Goal: Task Accomplishment & Management: Complete application form

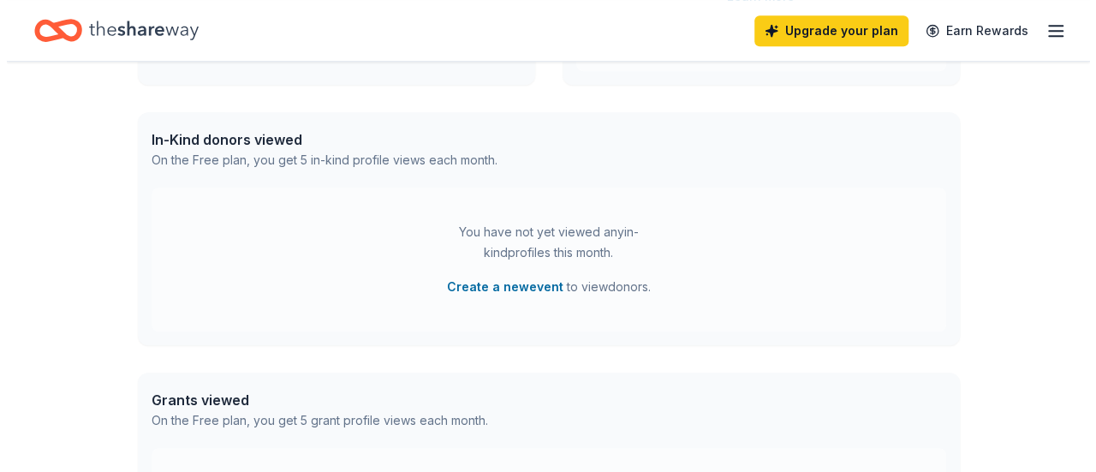
scroll to position [428, 0]
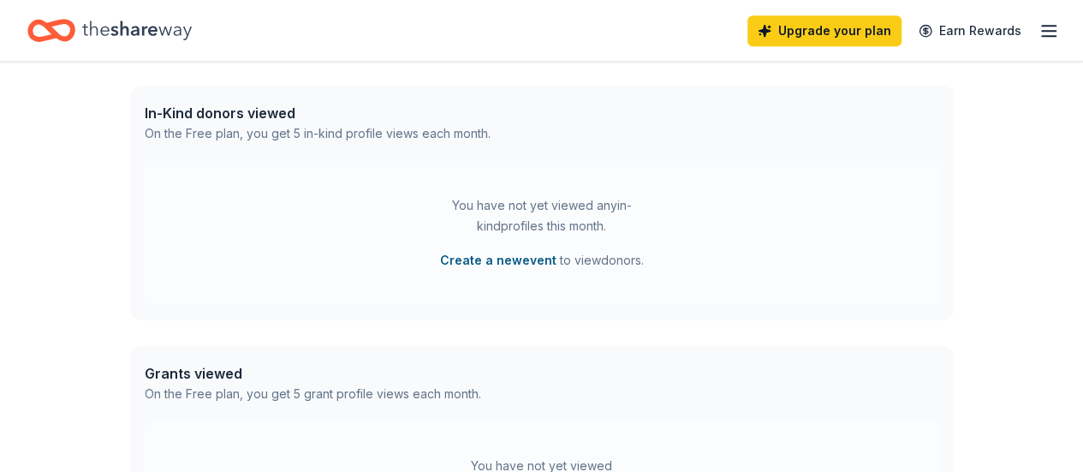
click at [507, 258] on button "Create a new event" at bounding box center [498, 260] width 116 height 21
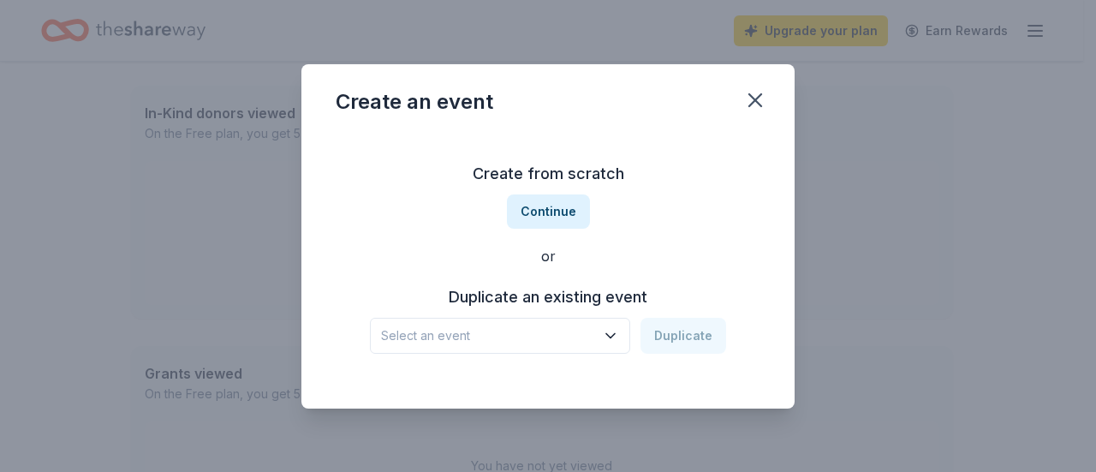
drag, startPoint x: 558, startPoint y: 220, endPoint x: 546, endPoint y: 292, distance: 73.1
click at [536, 270] on div "Create from scratch Continue or Duplicate an existing event Select an event Dup…" at bounding box center [548, 257] width 425 height 248
click at [613, 333] on icon "button" at bounding box center [610, 335] width 17 height 17
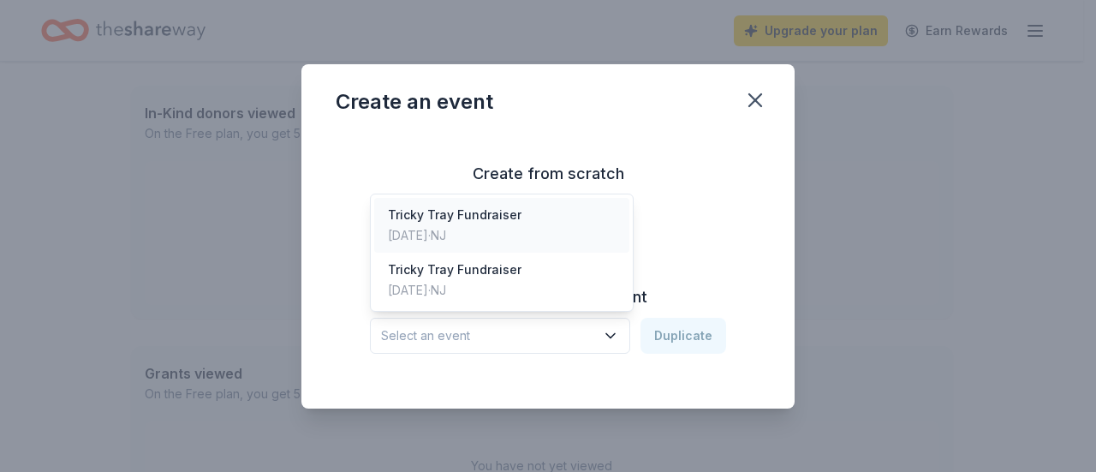
click at [582, 237] on div "Tricky Tray Fundraiser Nov 09, 2024 · NJ" at bounding box center [501, 225] width 255 height 55
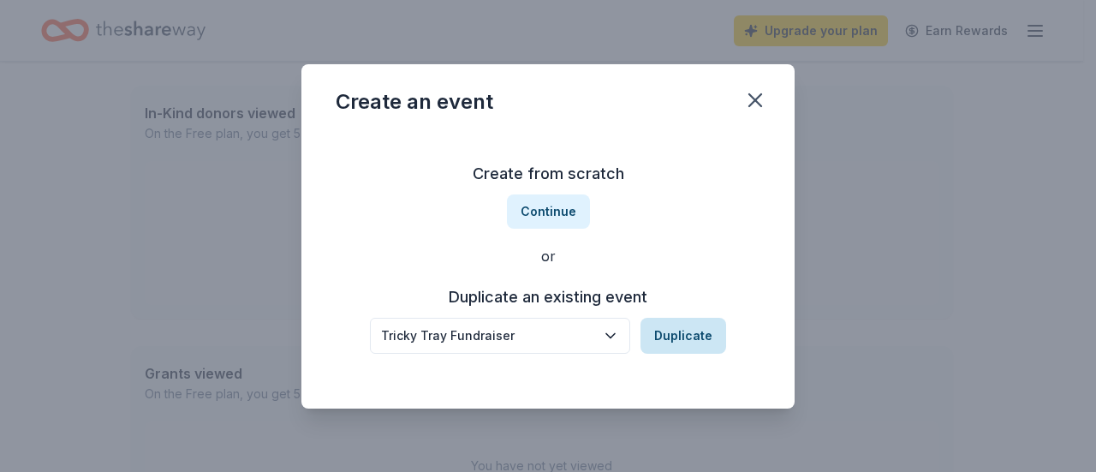
click at [698, 333] on button "Duplicate" at bounding box center [684, 336] width 86 height 36
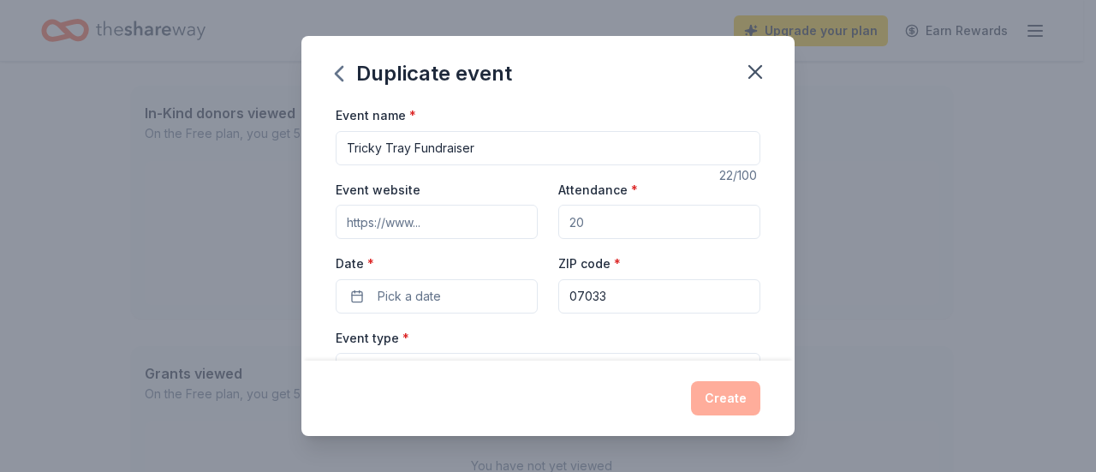
click at [522, 224] on input "Event website" at bounding box center [437, 222] width 202 height 34
click at [483, 220] on input "Event website" at bounding box center [437, 222] width 202 height 34
click at [468, 224] on input "Event website" at bounding box center [437, 222] width 202 height 34
click at [389, 220] on input "Event website" at bounding box center [437, 222] width 202 height 34
drag, startPoint x: 343, startPoint y: 218, endPoint x: 373, endPoint y: 218, distance: 30.0
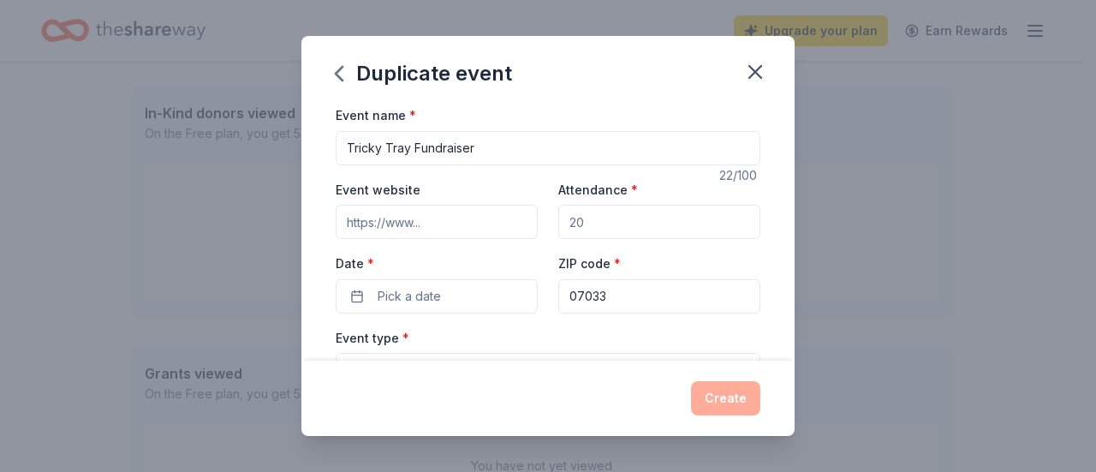
click at [373, 218] on input "Event website" at bounding box center [437, 222] width 202 height 34
paste input "https://www.generationxcommunity.com/"
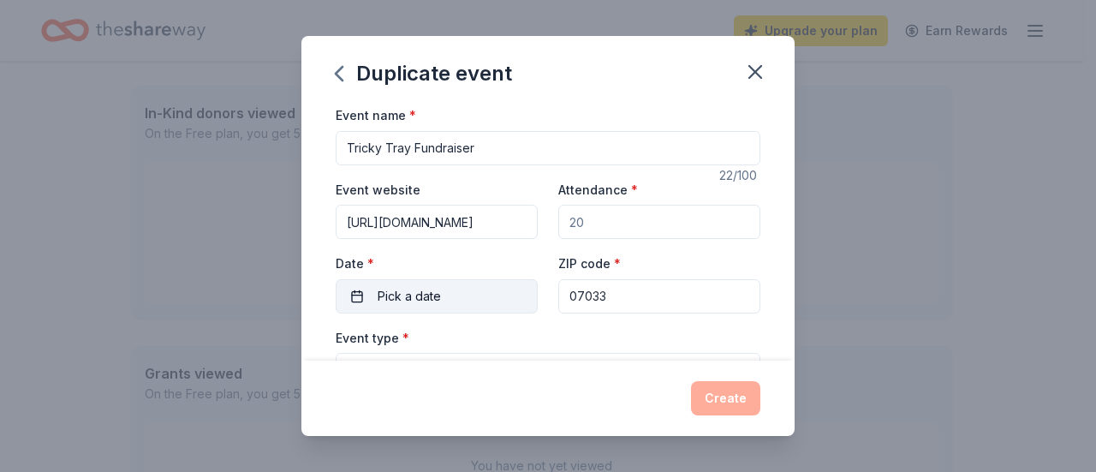
scroll to position [0, 60]
type input "https://www.generationxcommunity.com/"
click at [615, 225] on input "Attendance *" at bounding box center [659, 222] width 202 height 34
drag, startPoint x: 615, startPoint y: 224, endPoint x: 546, endPoint y: 223, distance: 69.4
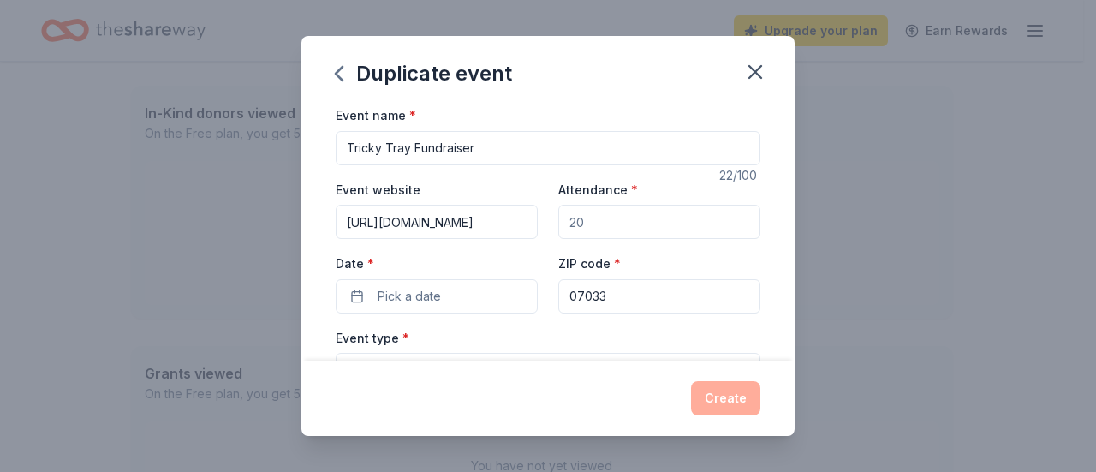
click at [546, 223] on div "Event website https://www.generationxcommunity.com/ Attendance * Date * Pick a …" at bounding box center [548, 246] width 425 height 134
type input "300"
click at [485, 304] on button "Pick a date" at bounding box center [437, 296] width 202 height 34
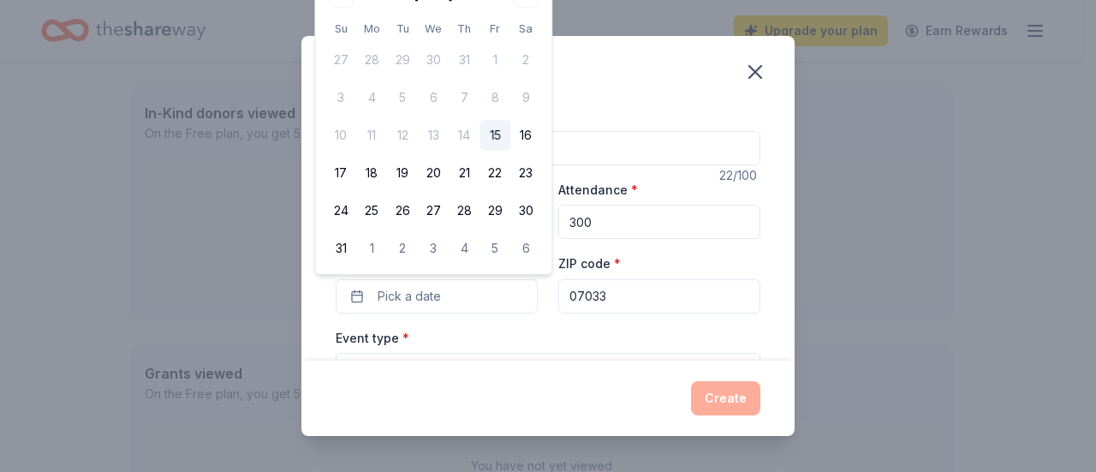
click at [531, 27] on th "Sa" at bounding box center [525, 29] width 31 height 18
click at [432, 292] on span "Pick a date" at bounding box center [409, 296] width 63 height 21
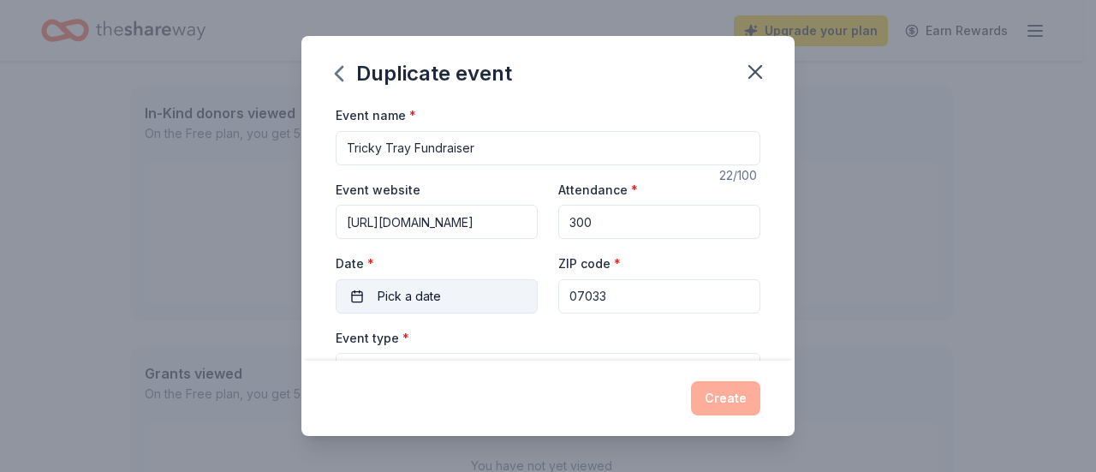
click at [359, 295] on button "Pick a date" at bounding box center [437, 296] width 202 height 34
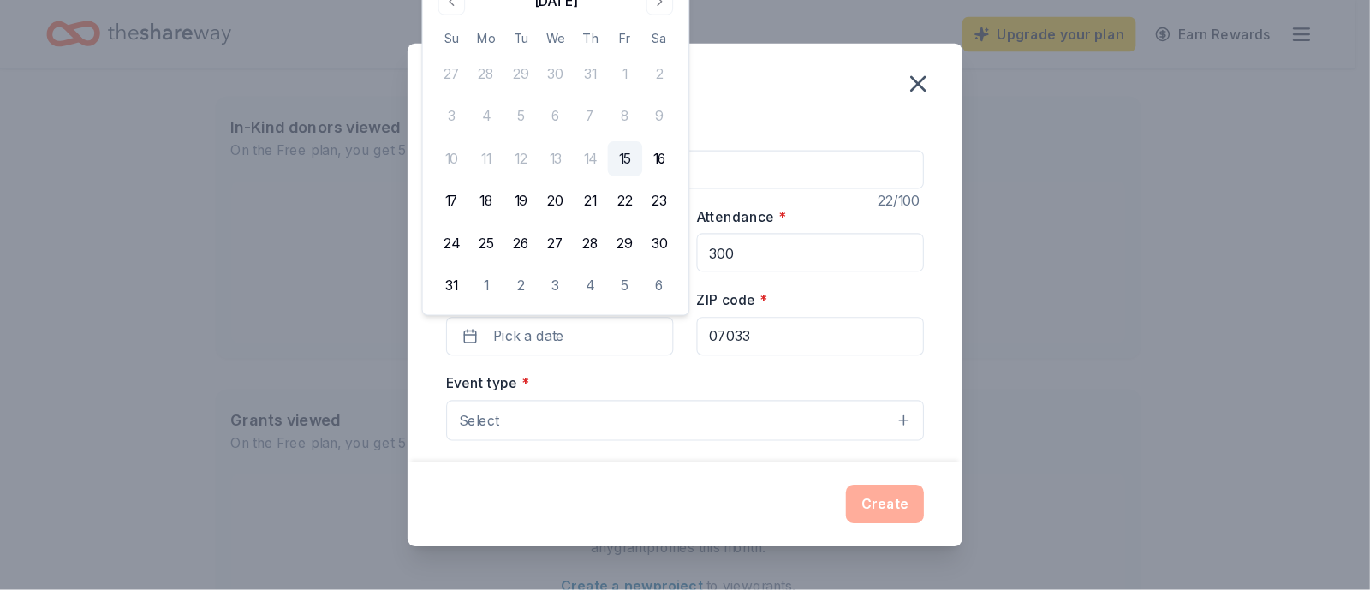
scroll to position [427, 0]
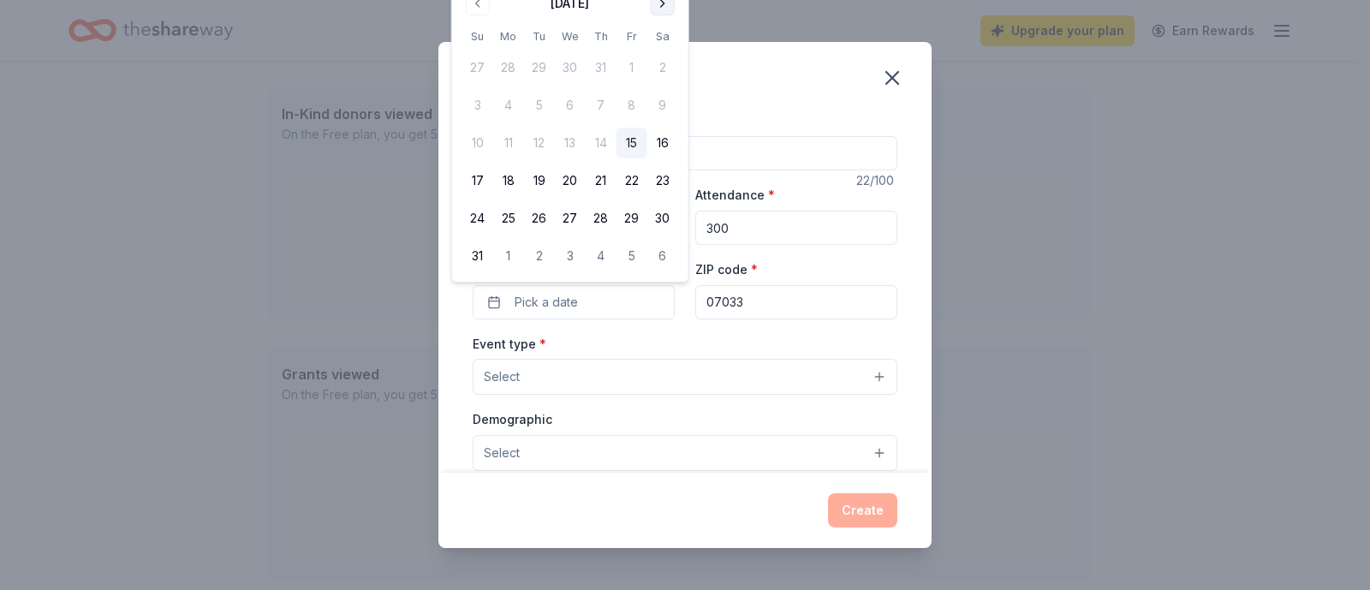
click at [658, 3] on button "Go to next month" at bounding box center [663, 3] width 24 height 24
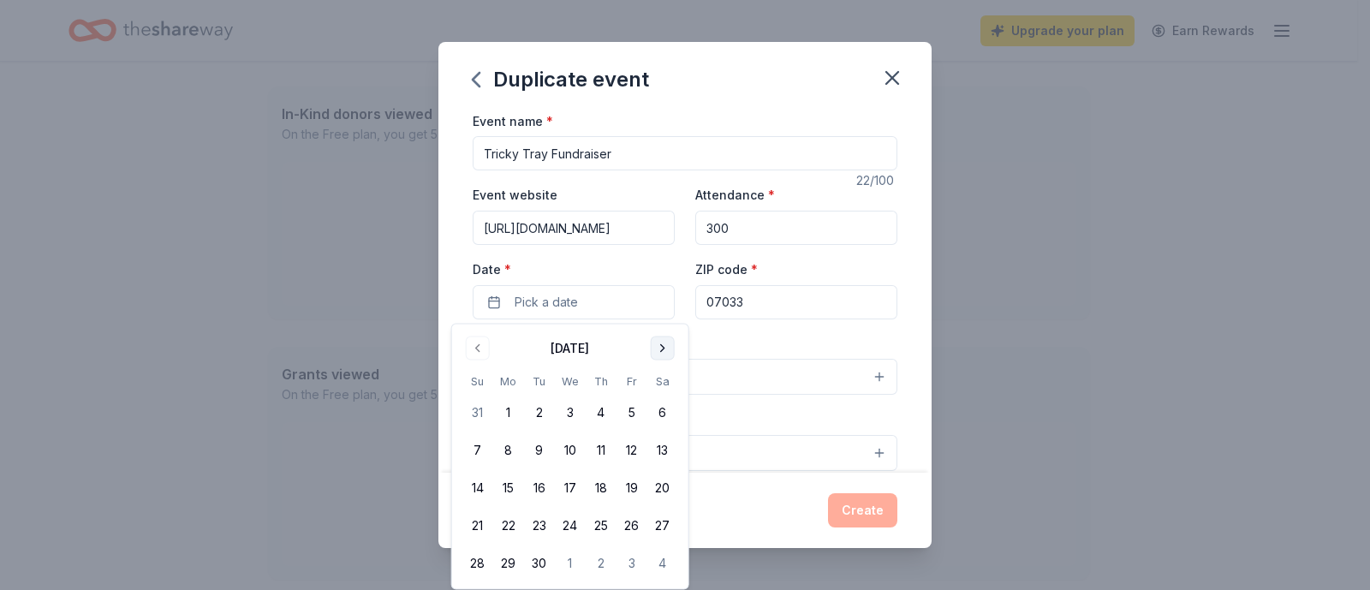
click at [655, 343] on button "Go to next month" at bounding box center [663, 349] width 24 height 24
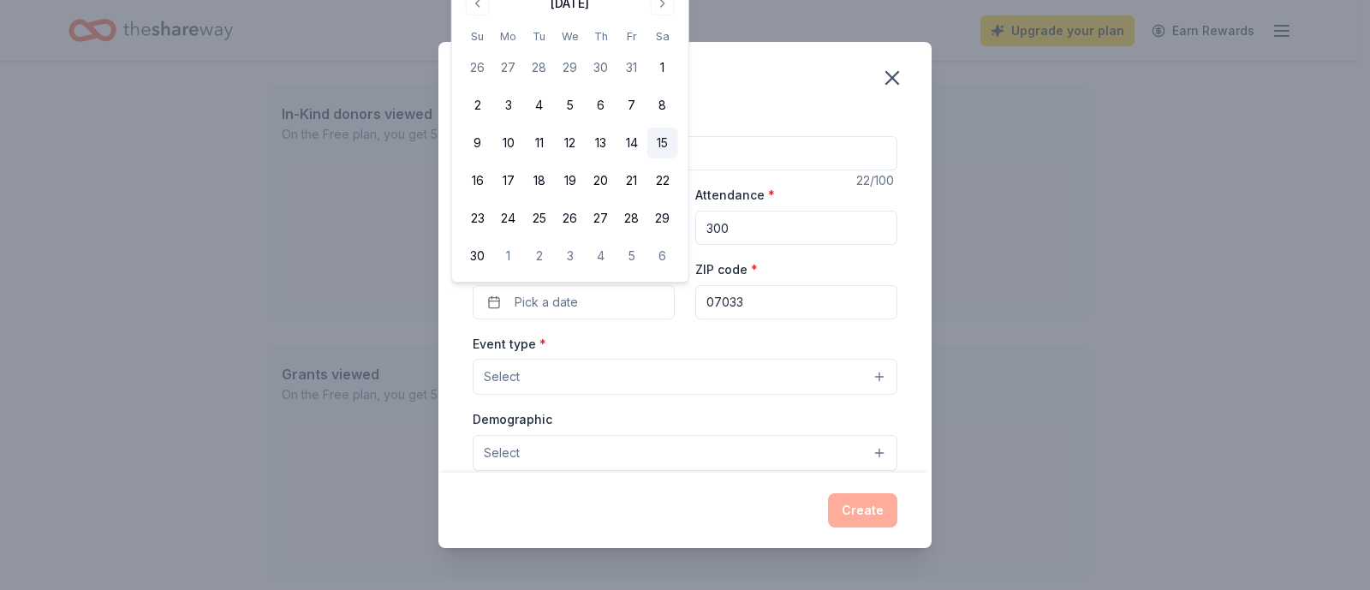
click at [660, 140] on button "15" at bounding box center [662, 143] width 31 height 31
click at [788, 296] on input "07033" at bounding box center [796, 302] width 202 height 34
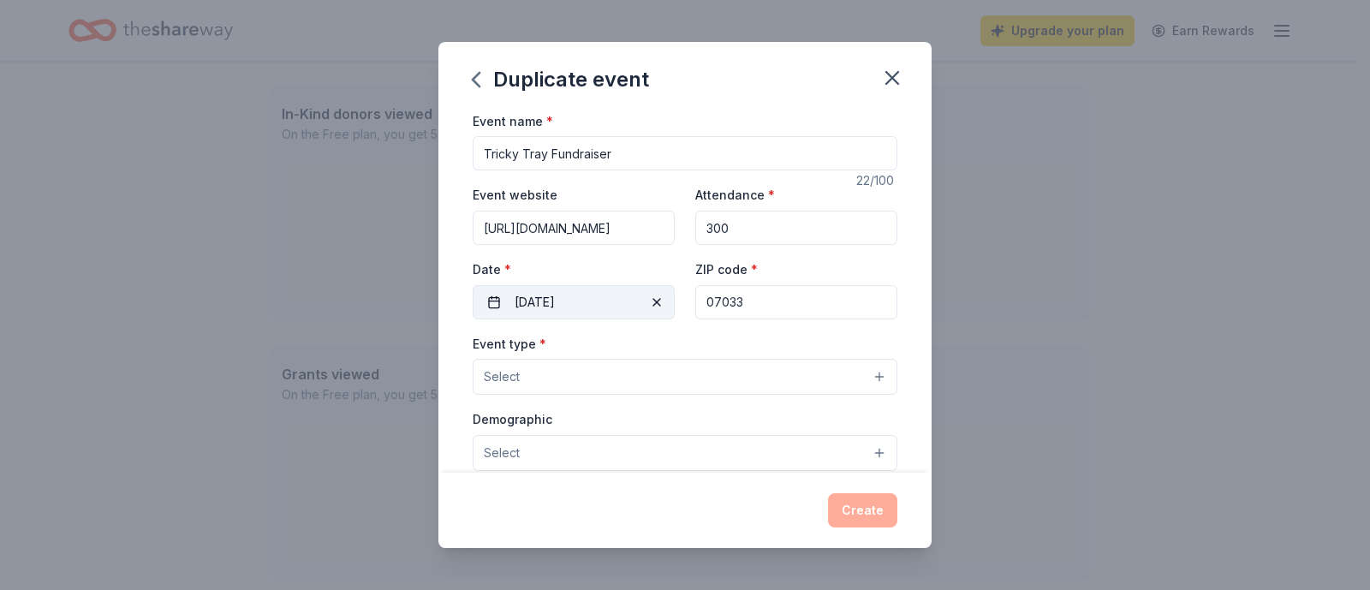
drag, startPoint x: 788, startPoint y: 296, endPoint x: 655, endPoint y: 305, distance: 133.0
click at [655, 305] on div "Event website https://www.generationxcommunity.com/ Attendance * 300 Date * 11/…" at bounding box center [685, 251] width 425 height 134
click at [683, 375] on button "Select" at bounding box center [685, 377] width 425 height 36
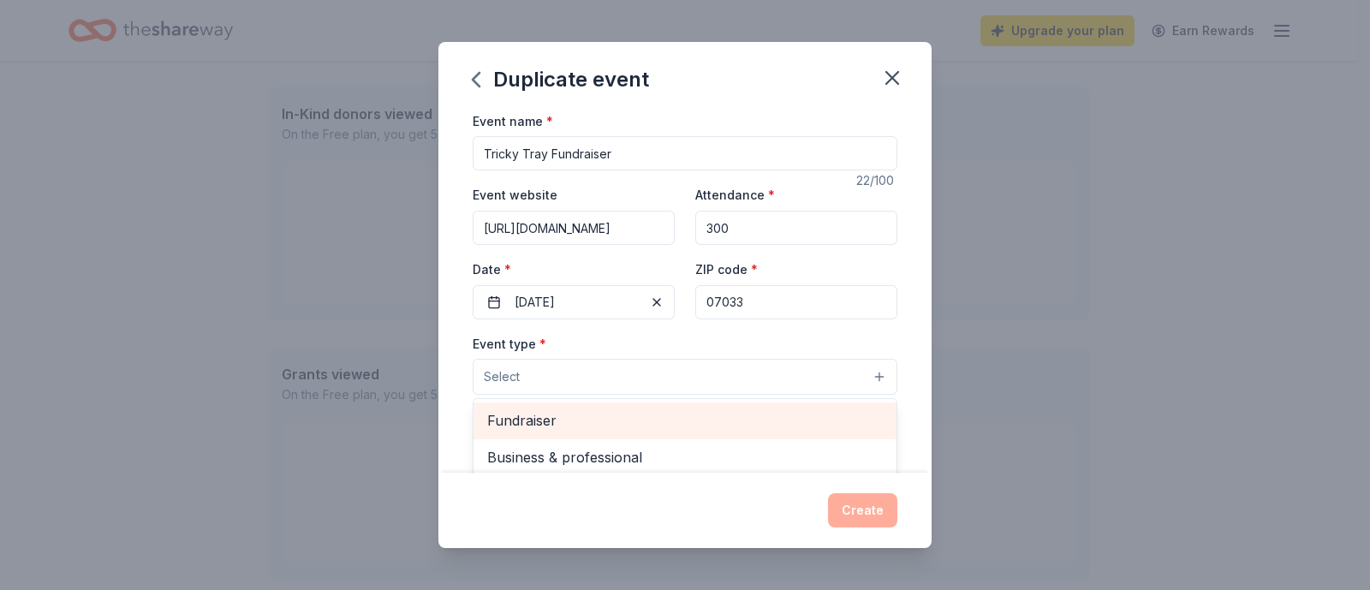
click at [642, 421] on span "Fundraiser" at bounding box center [685, 420] width 396 height 22
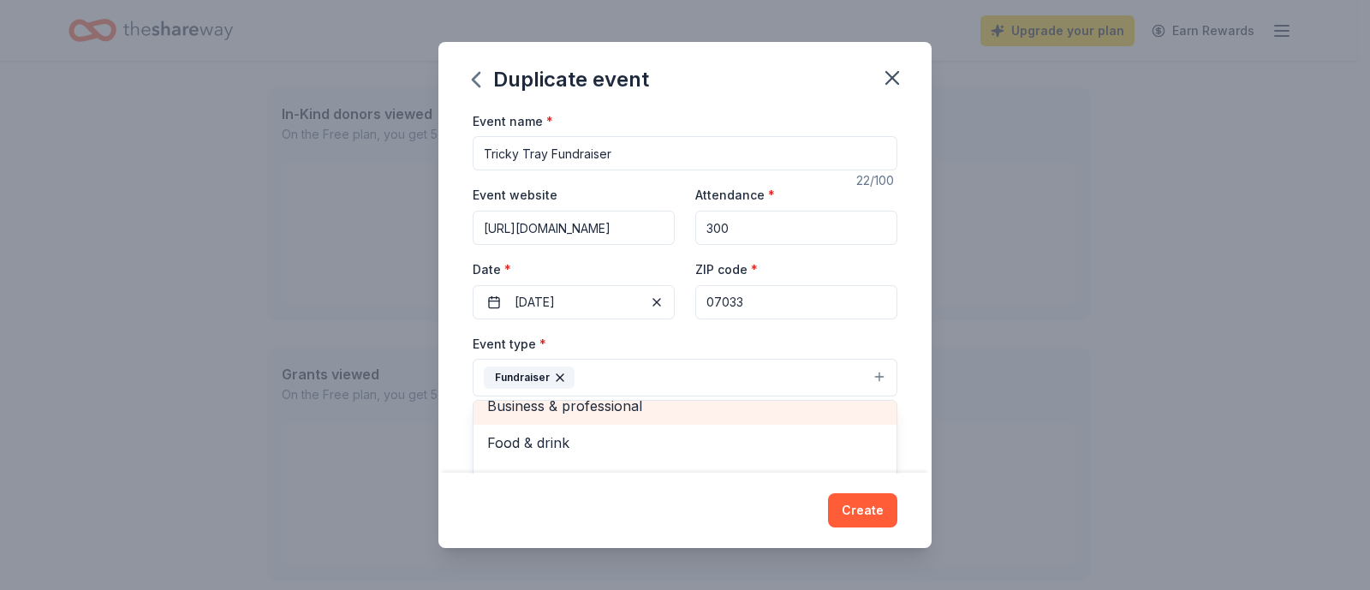
scroll to position [21, 0]
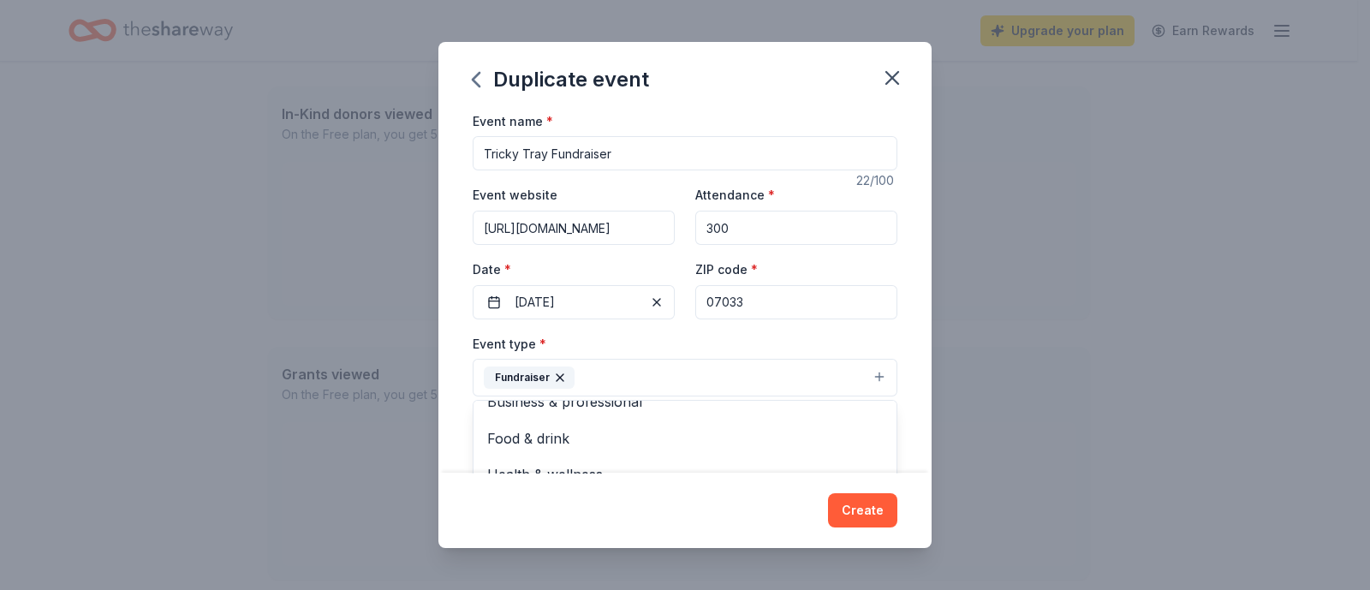
click at [1041, 413] on div "Duplicate event Event name * Tricky Tray Fundraiser 22 /100 Event website https…" at bounding box center [685, 295] width 1370 height 590
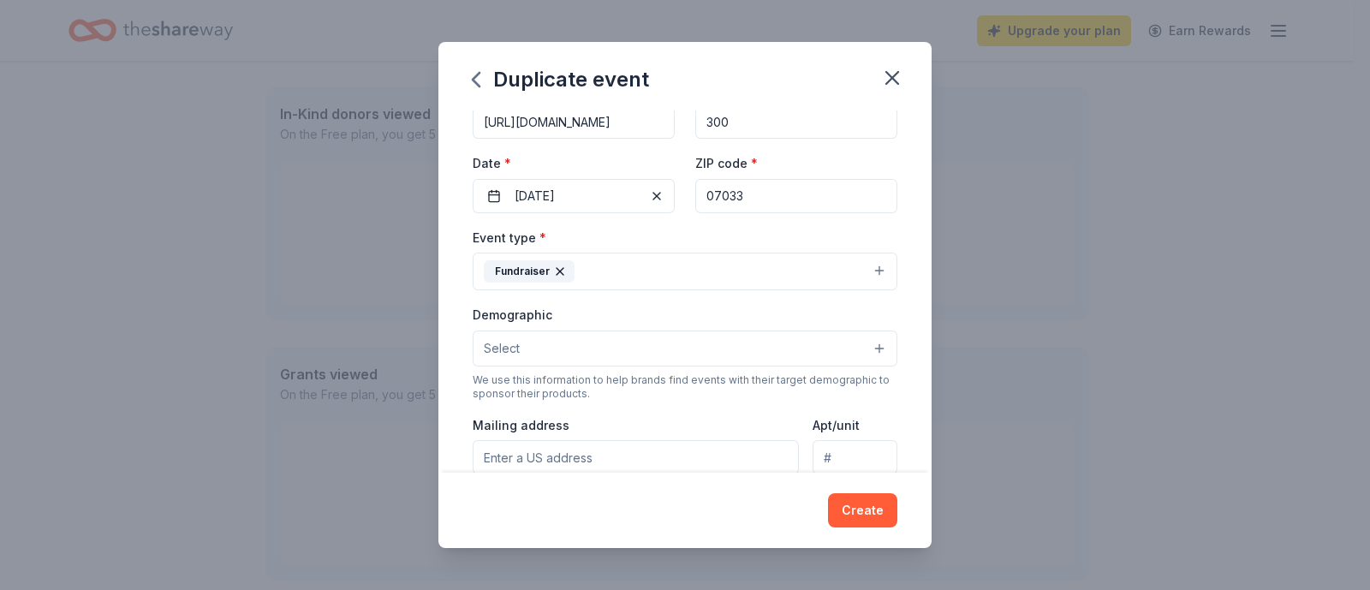
click at [711, 354] on button "Select" at bounding box center [685, 349] width 425 height 36
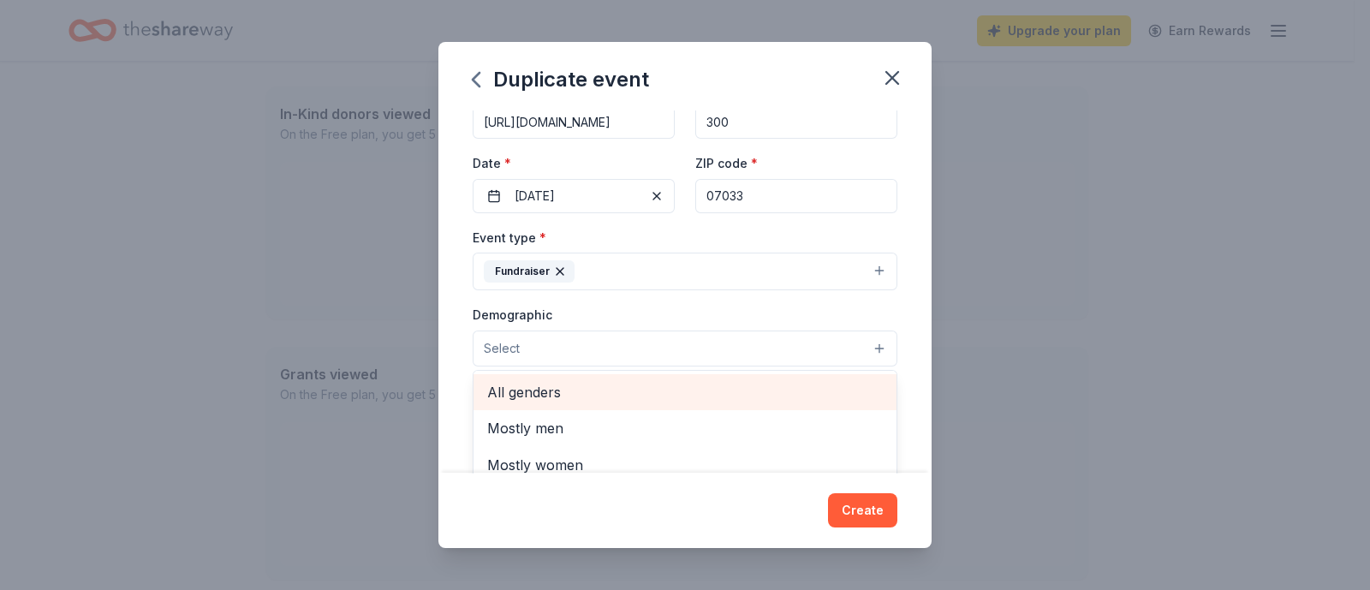
click at [720, 392] on span "All genders" at bounding box center [685, 392] width 396 height 22
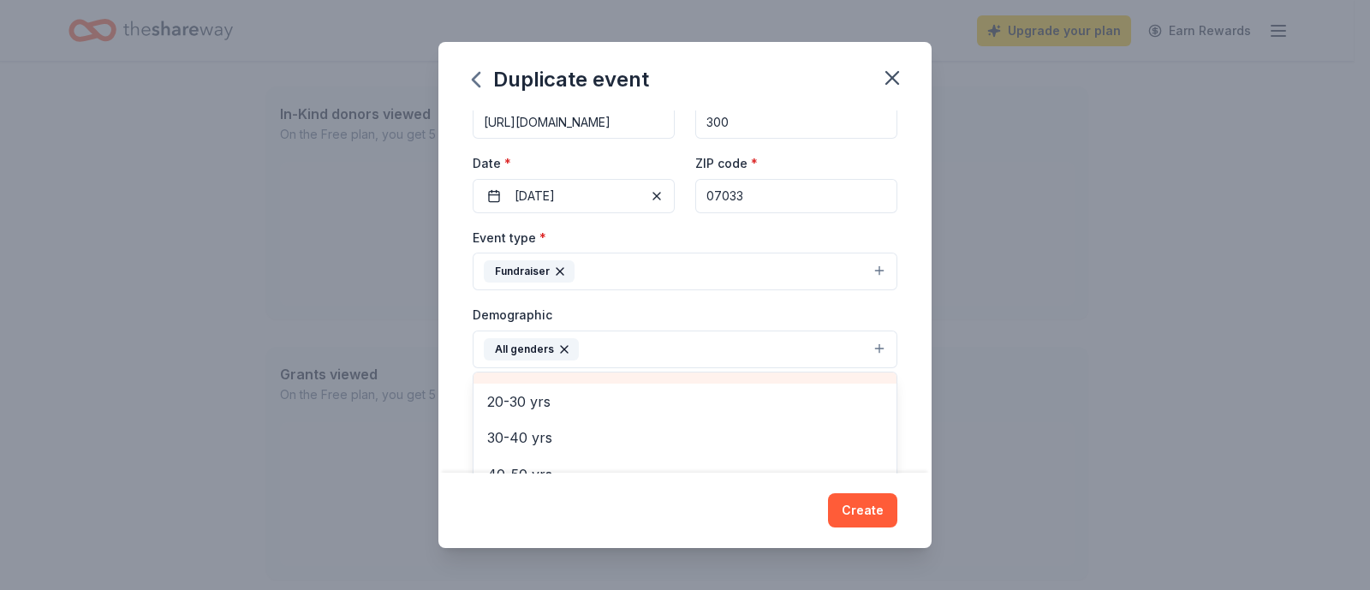
scroll to position [213, 0]
click at [1049, 361] on div "Duplicate event Event name * Tricky Tray Fundraiser 22 /100 Event website https…" at bounding box center [685, 295] width 1370 height 590
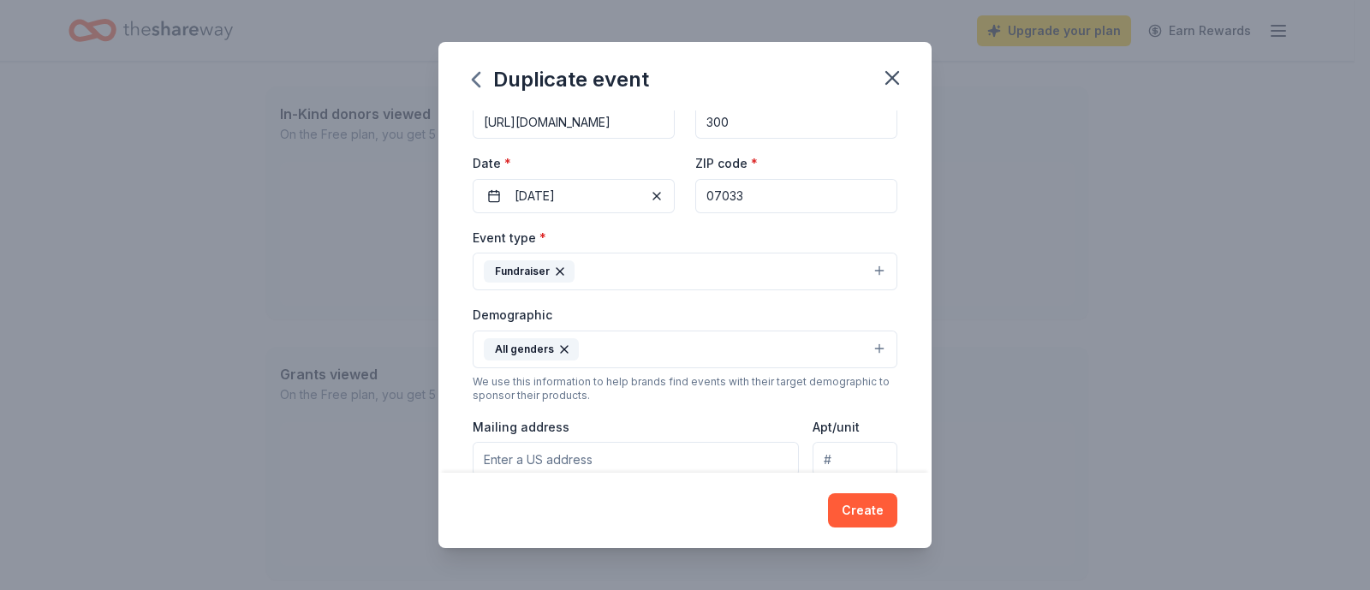
click at [822, 350] on button "All genders" at bounding box center [685, 350] width 425 height 38
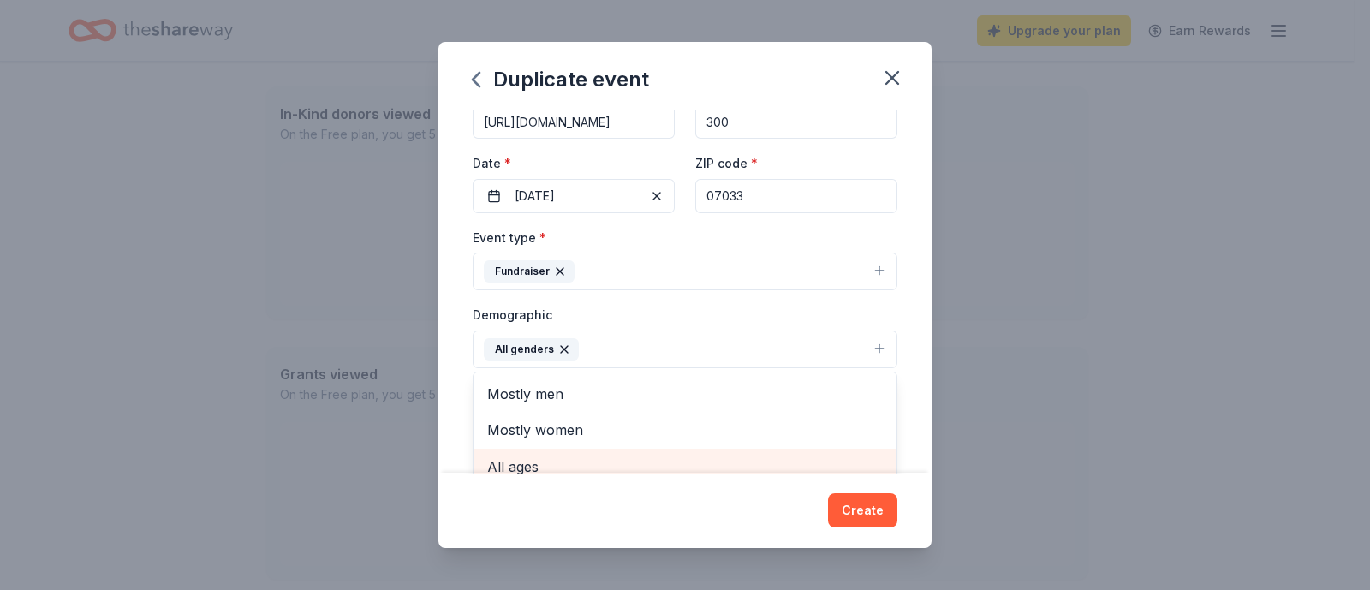
scroll to position [117, 0]
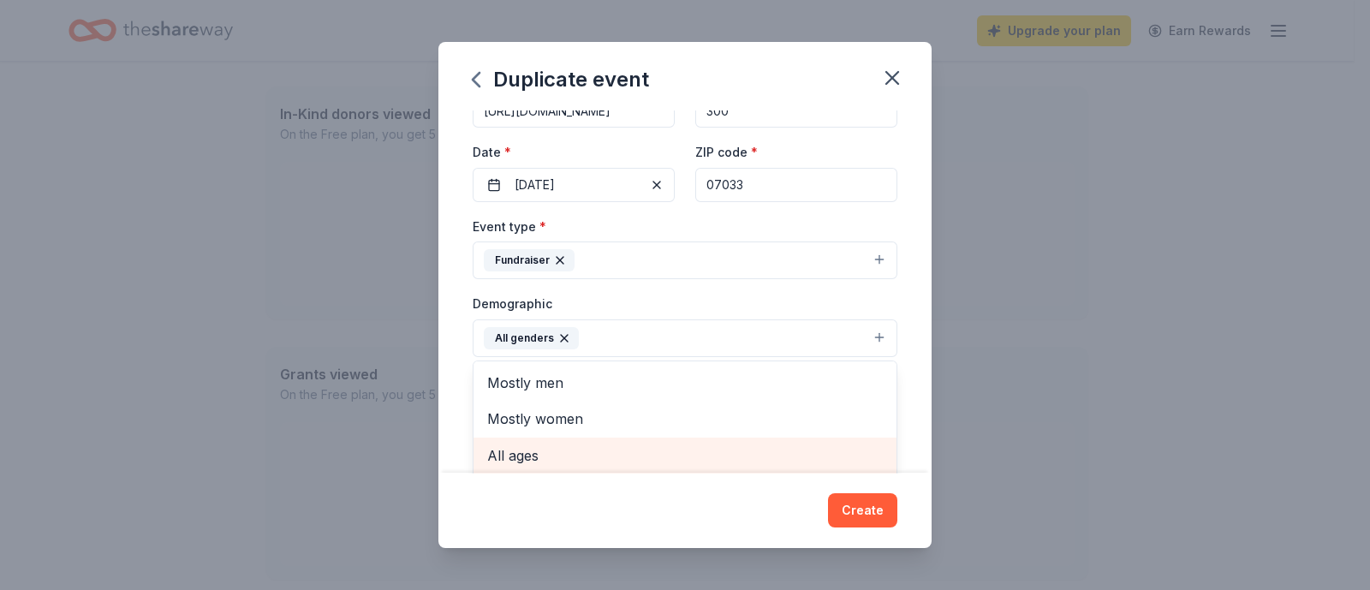
click at [653, 460] on span "All ages" at bounding box center [685, 455] width 396 height 22
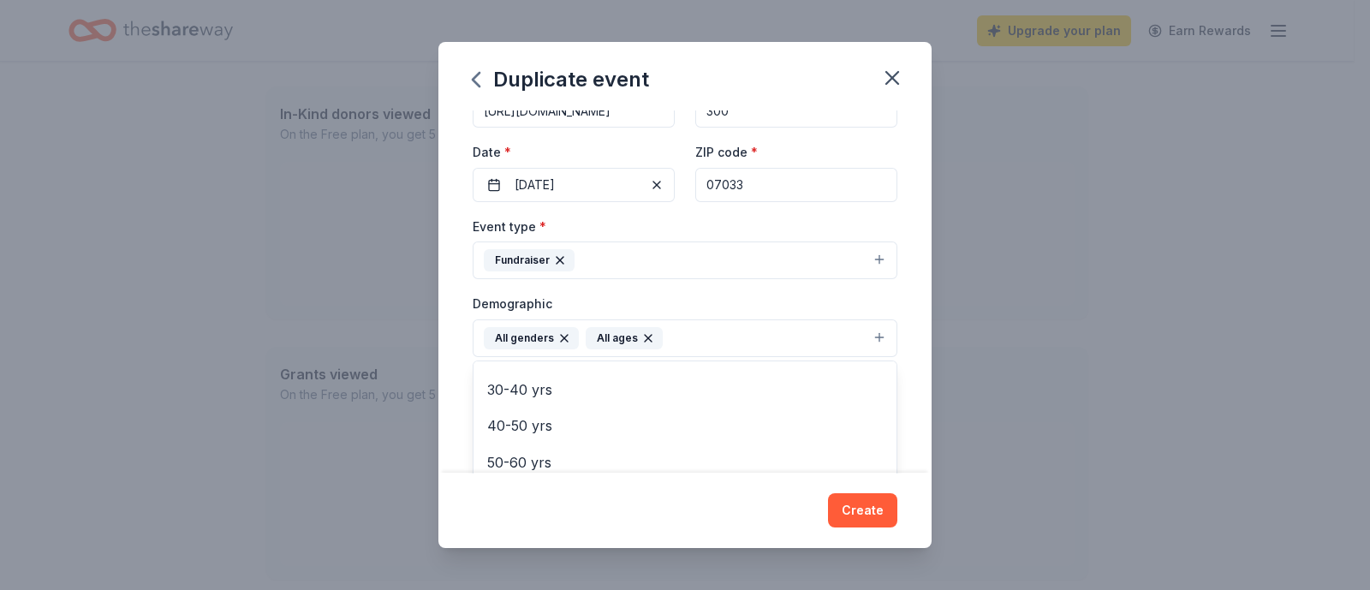
scroll to position [201, 0]
click at [1083, 396] on div "Duplicate event Event name * Tricky Tray Fundraiser 22 /100 Event website https…" at bounding box center [685, 295] width 1370 height 590
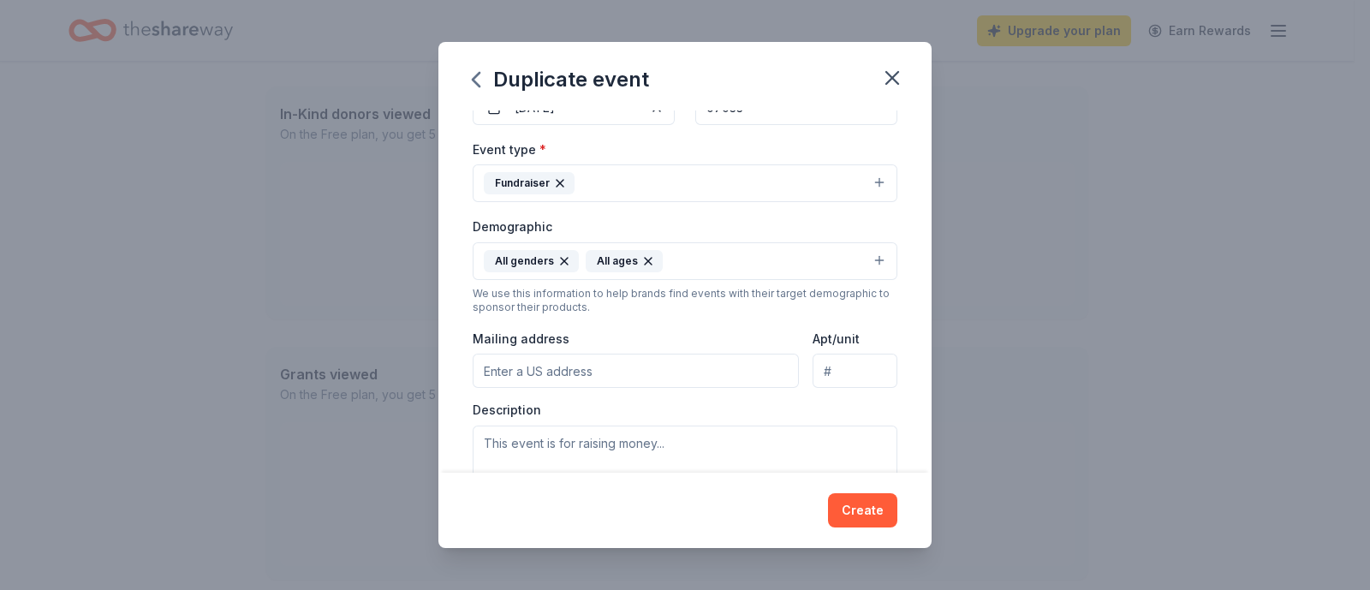
scroll to position [224, 0]
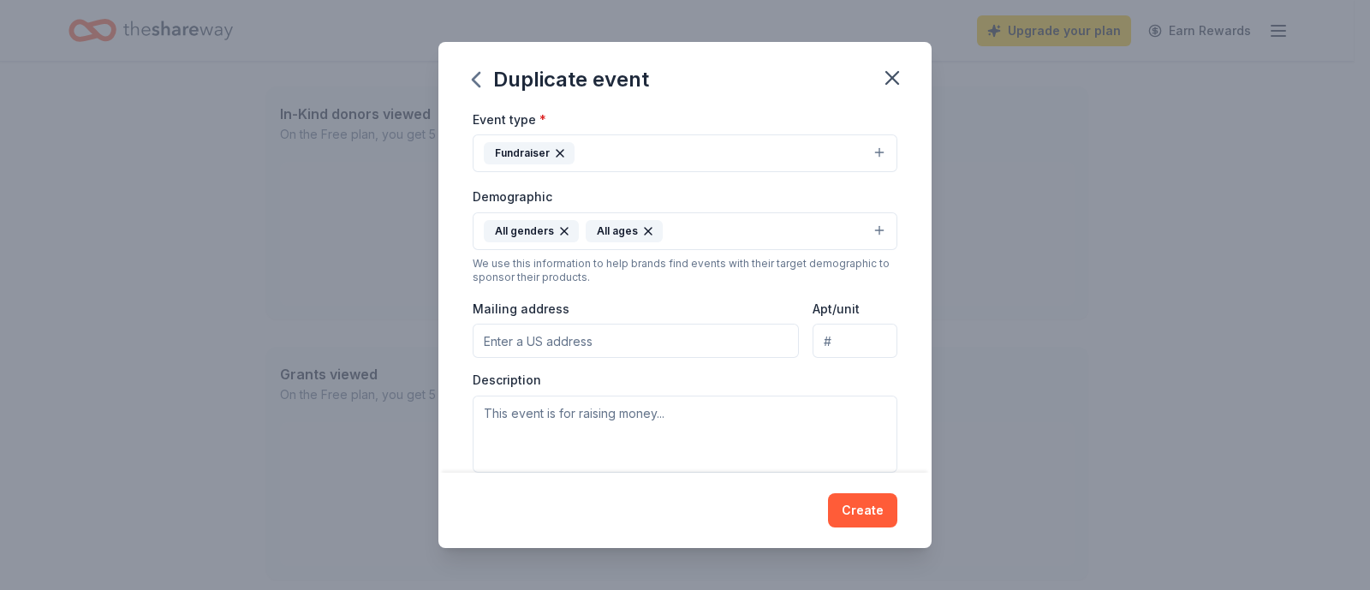
click at [697, 344] on input "Mailing address" at bounding box center [636, 341] width 326 height 34
type input "371 Hoes Lane Suite 200"
type input "Suite 200"
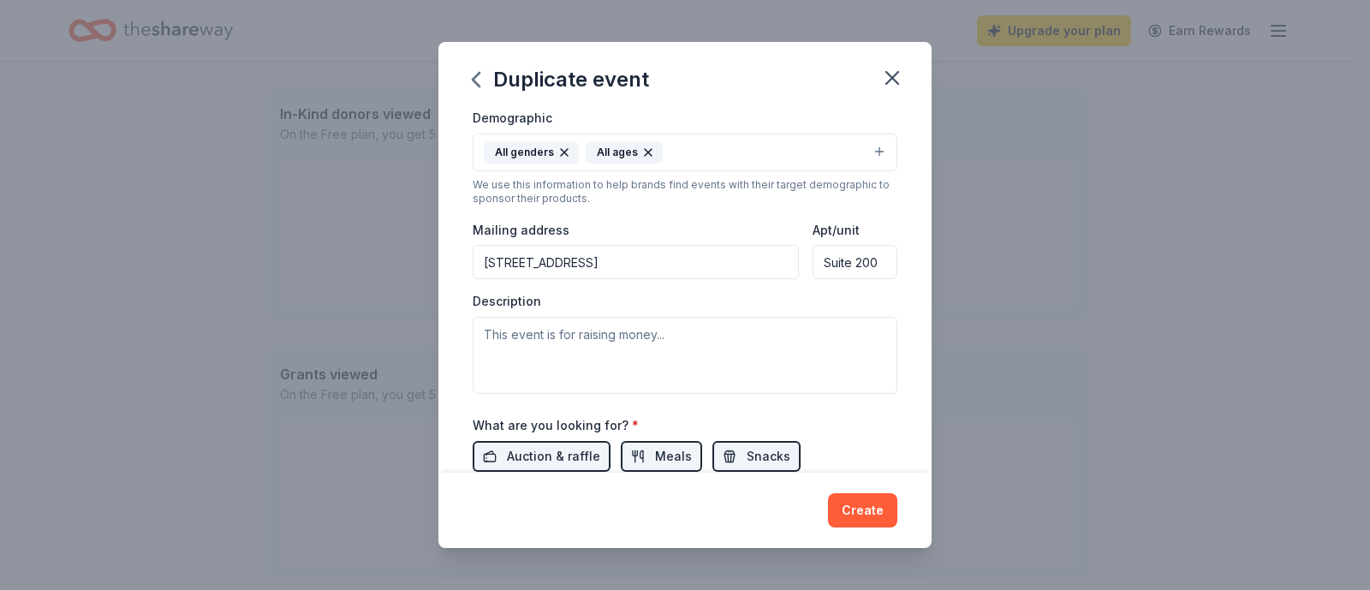
scroll to position [331, 0]
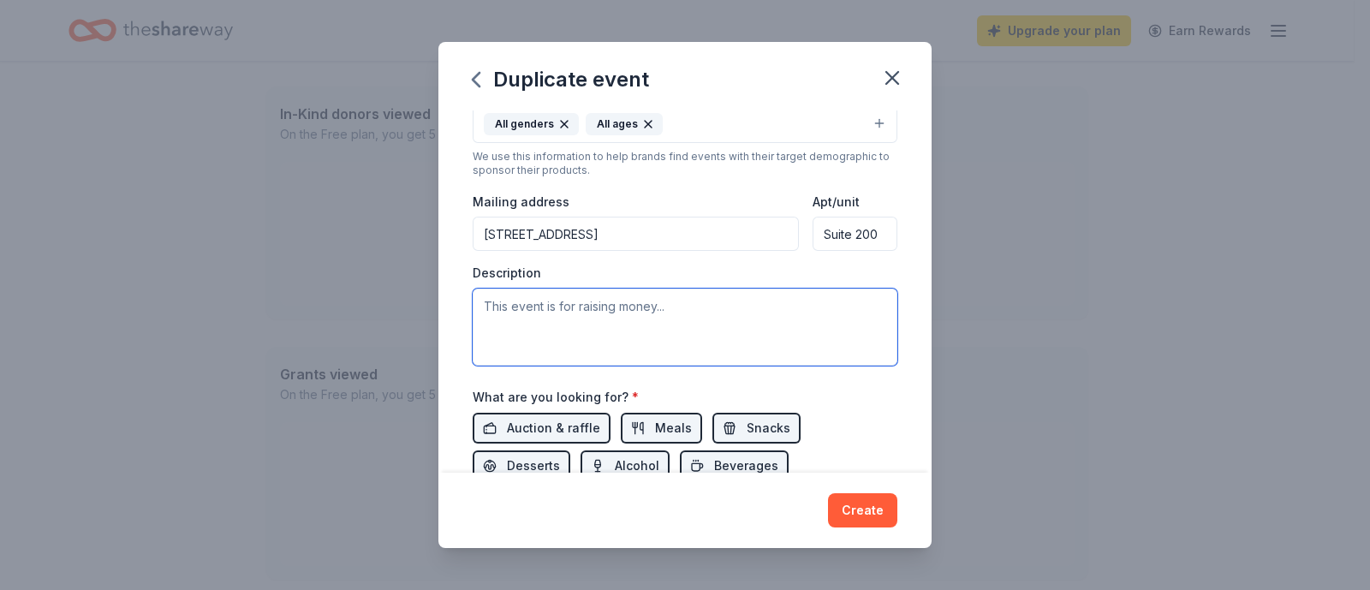
click at [504, 310] on textarea at bounding box center [685, 327] width 425 height 77
paste textarea "Generation X is a community organization that has been in existence since 2000.…"
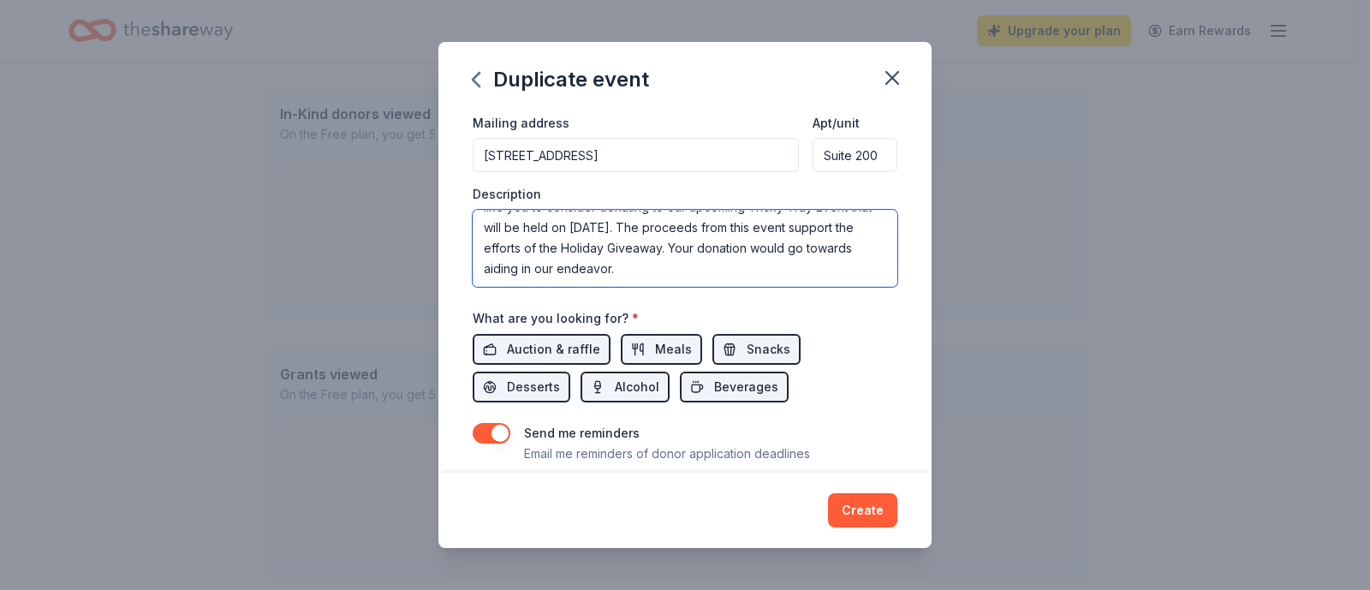
scroll to position [438, 0]
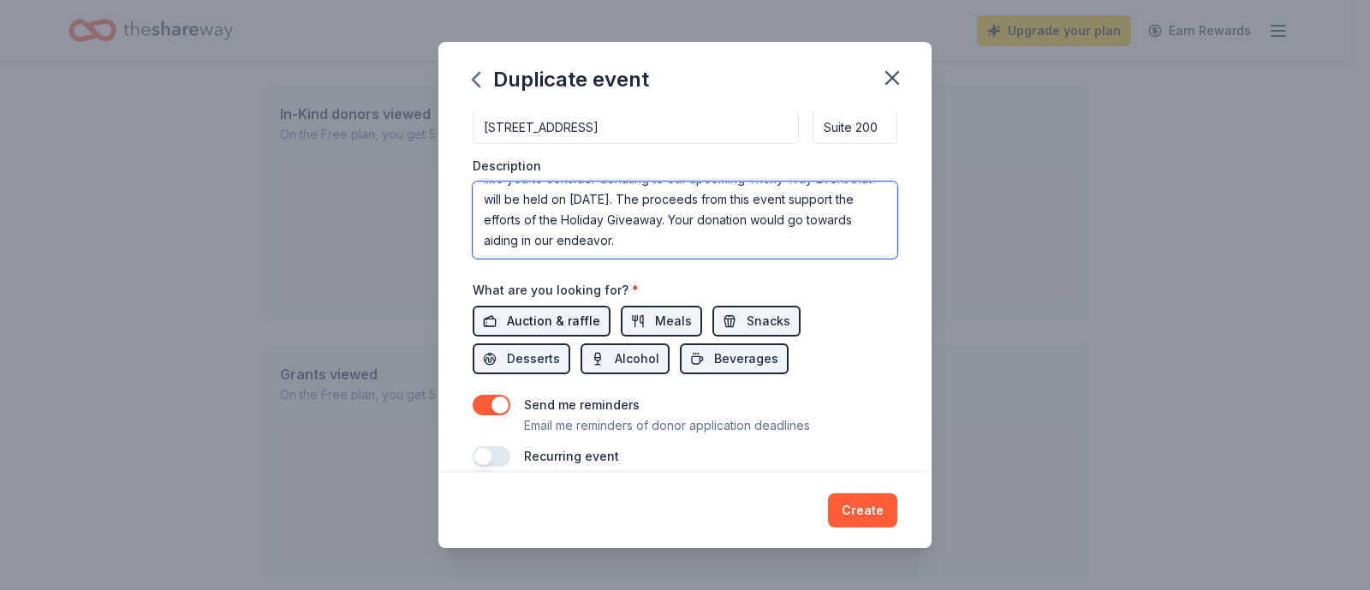
type textarea "Generation X is a community organization that has been in existence since 2000.…"
drag, startPoint x: 562, startPoint y: 323, endPoint x: 575, endPoint y: 324, distance: 12.9
click at [568, 324] on span "Auction & raffle" at bounding box center [553, 321] width 93 height 21
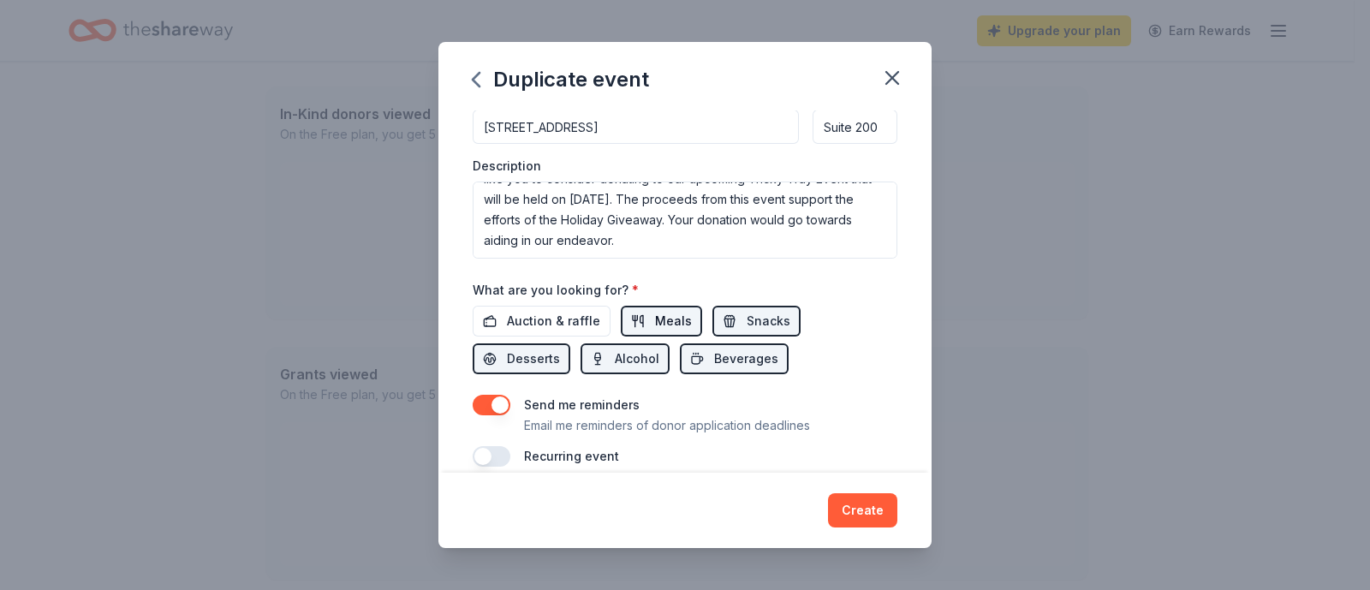
click at [683, 321] on span "Meals" at bounding box center [673, 321] width 37 height 21
click at [755, 314] on span "Snacks" at bounding box center [769, 321] width 44 height 21
click at [535, 351] on span "Desserts" at bounding box center [533, 359] width 53 height 21
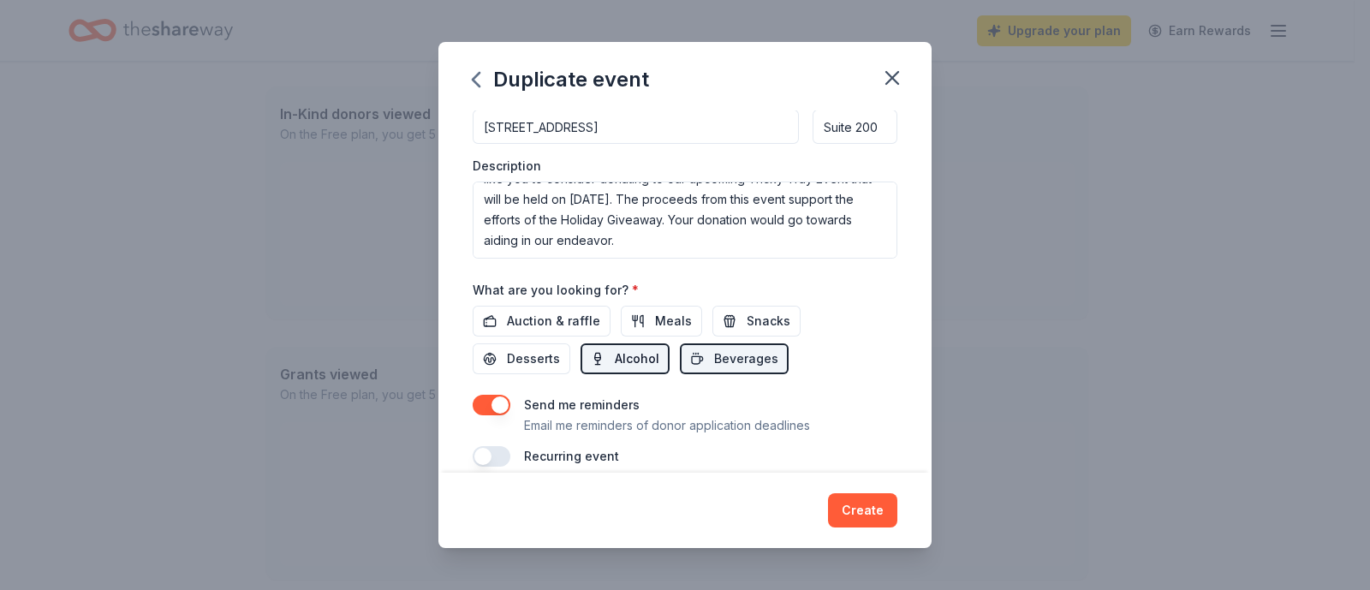
click at [634, 361] on span "Alcohol" at bounding box center [637, 359] width 45 height 21
click at [714, 361] on span "Beverages" at bounding box center [746, 359] width 64 height 21
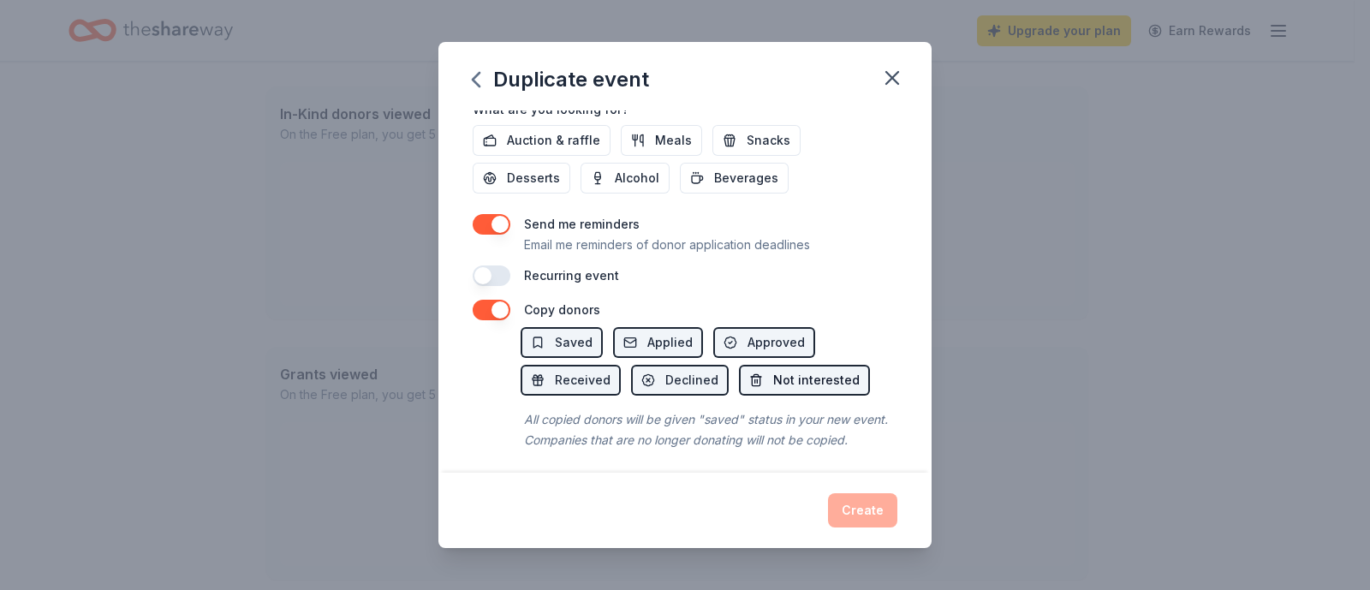
scroll to position [647, 0]
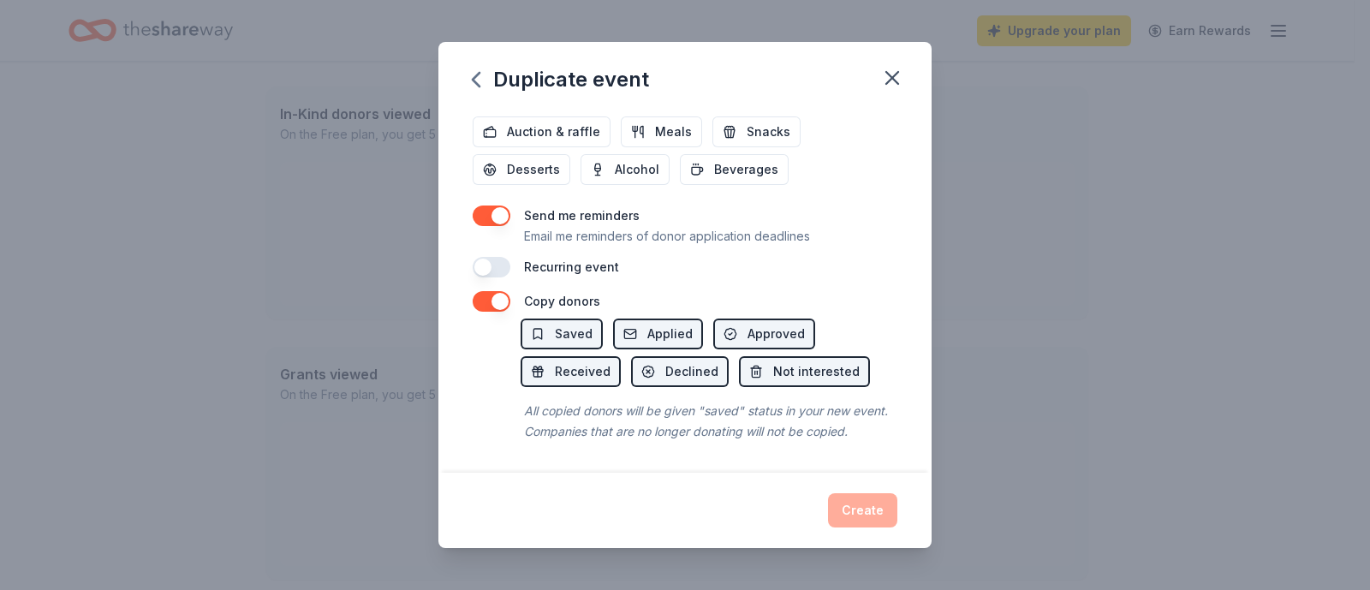
click at [485, 257] on button "button" at bounding box center [492, 267] width 38 height 21
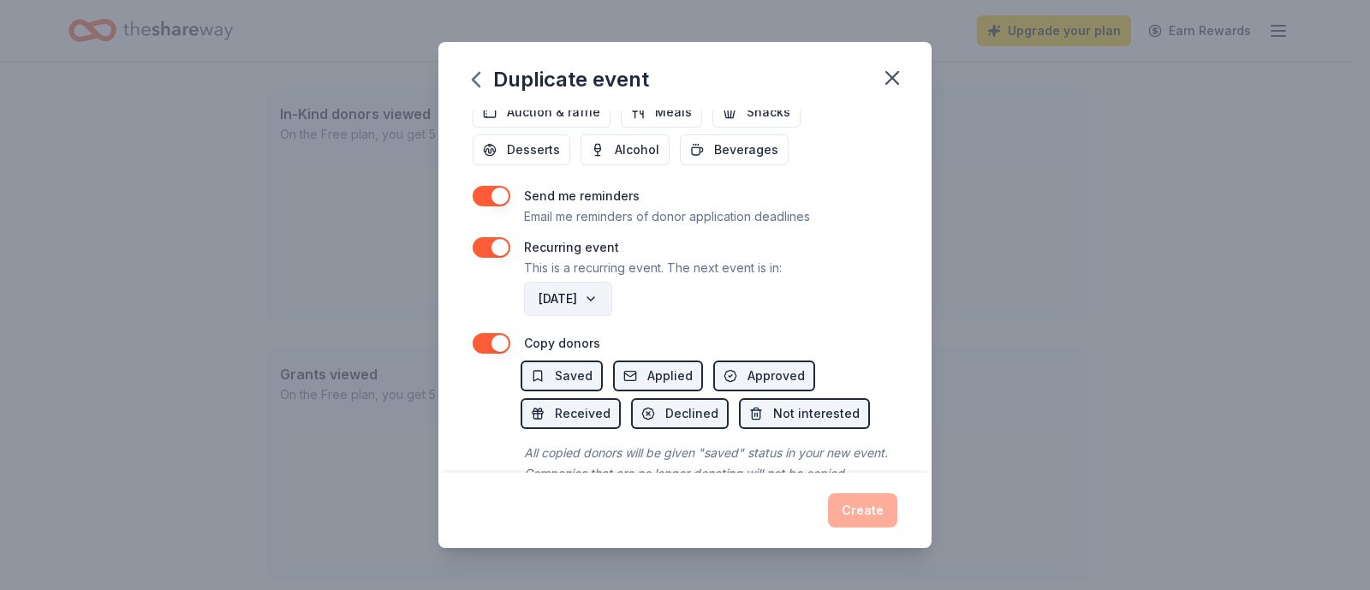
click at [612, 298] on button "November 2026" at bounding box center [568, 299] width 88 height 34
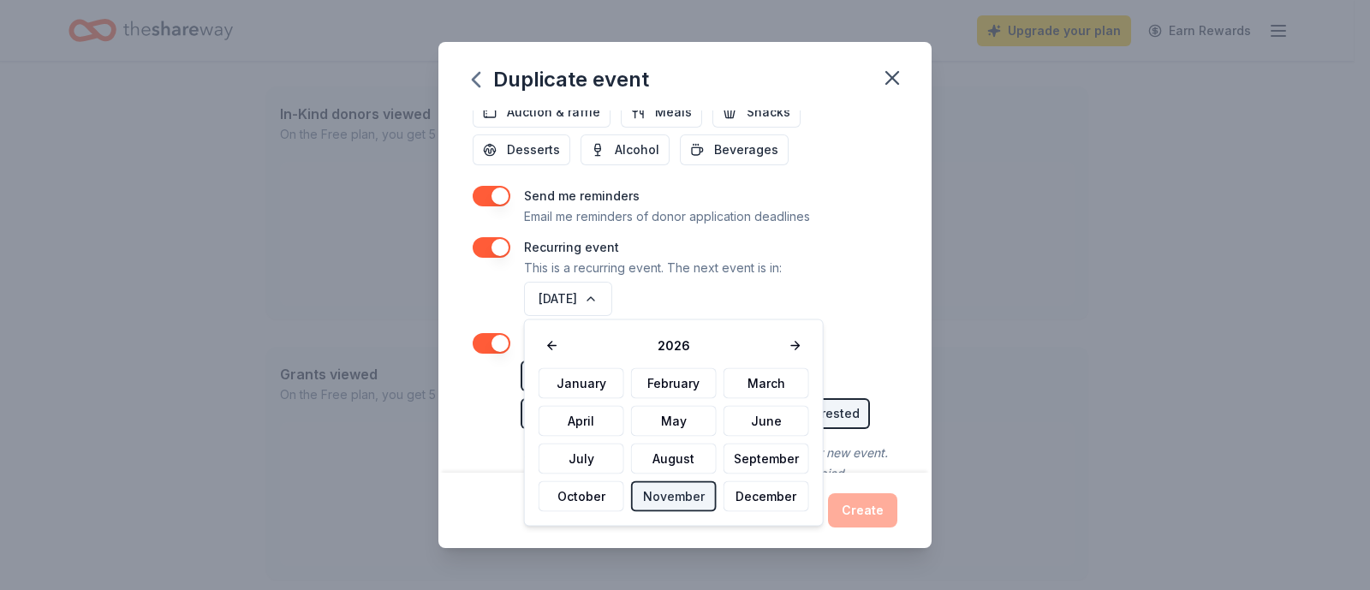
click at [719, 273] on p "This is a recurring event. The next event is in:" at bounding box center [653, 268] width 258 height 21
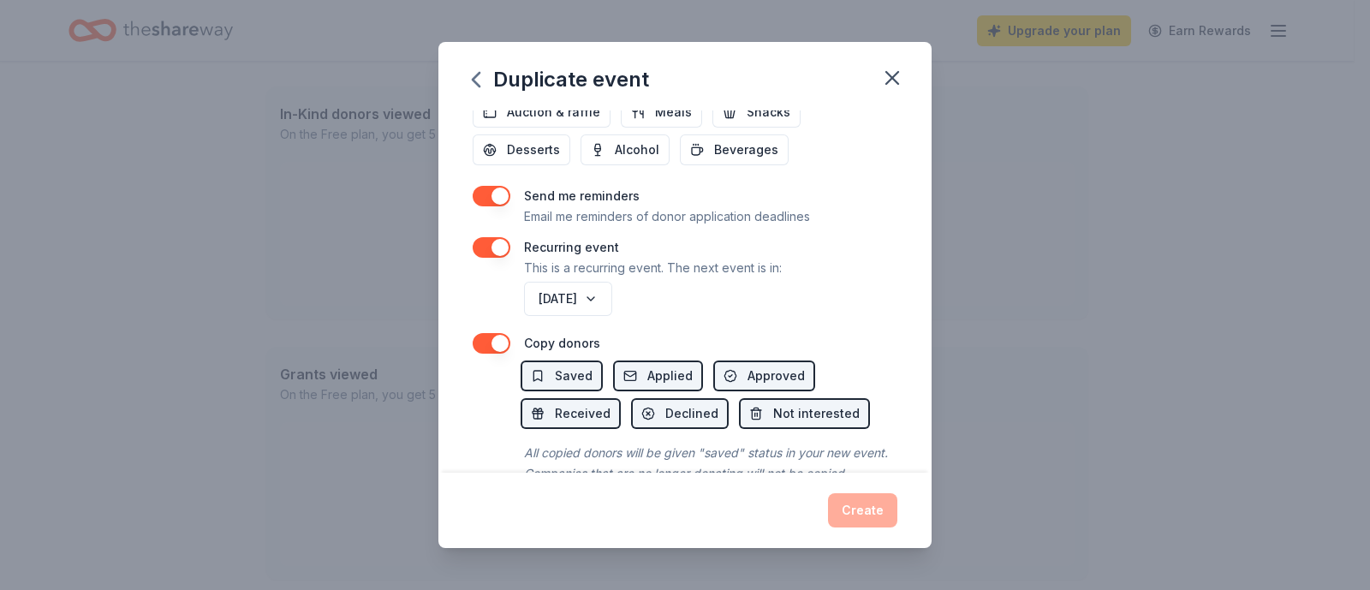
click at [859, 437] on div "Event name * Tricky Tray Fundraiser 22 /100 Event website https://www.generatio…" at bounding box center [684, 291] width 493 height 362
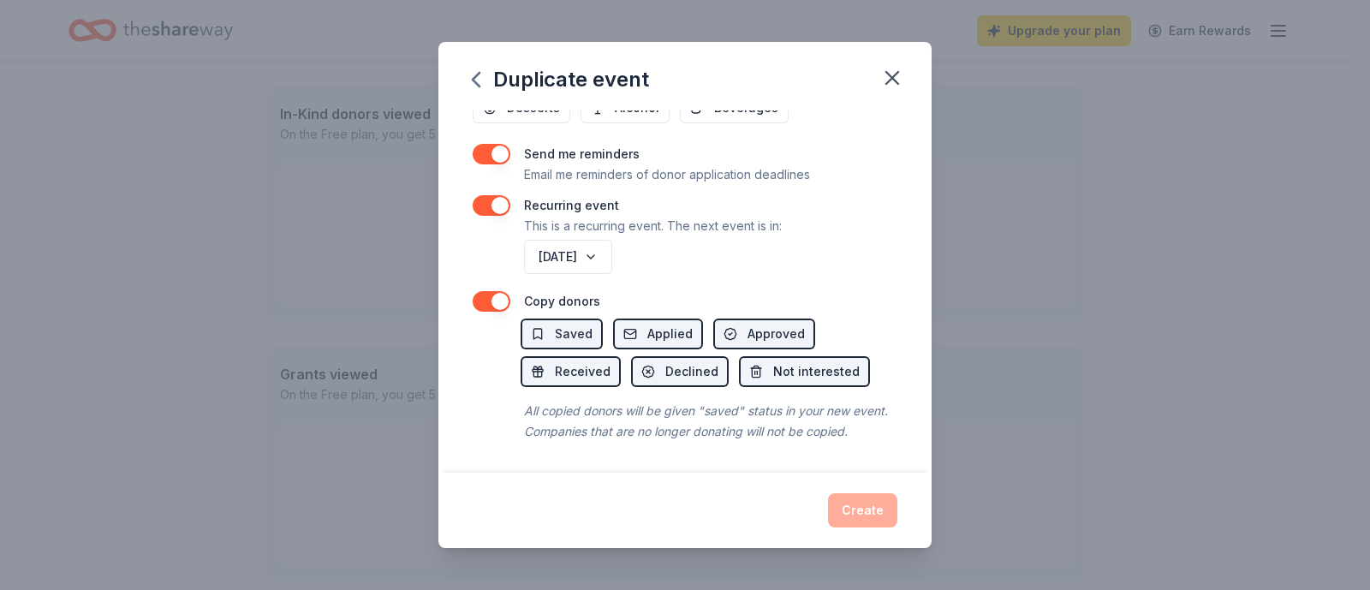
scroll to position [709, 0]
click at [582, 324] on span "Saved" at bounding box center [574, 334] width 38 height 21
click at [655, 324] on span "Applied" at bounding box center [669, 334] width 45 height 21
drag, startPoint x: 749, startPoint y: 314, endPoint x: 737, endPoint y: 315, distance: 11.2
click at [749, 324] on span "Approved" at bounding box center [776, 334] width 57 height 21
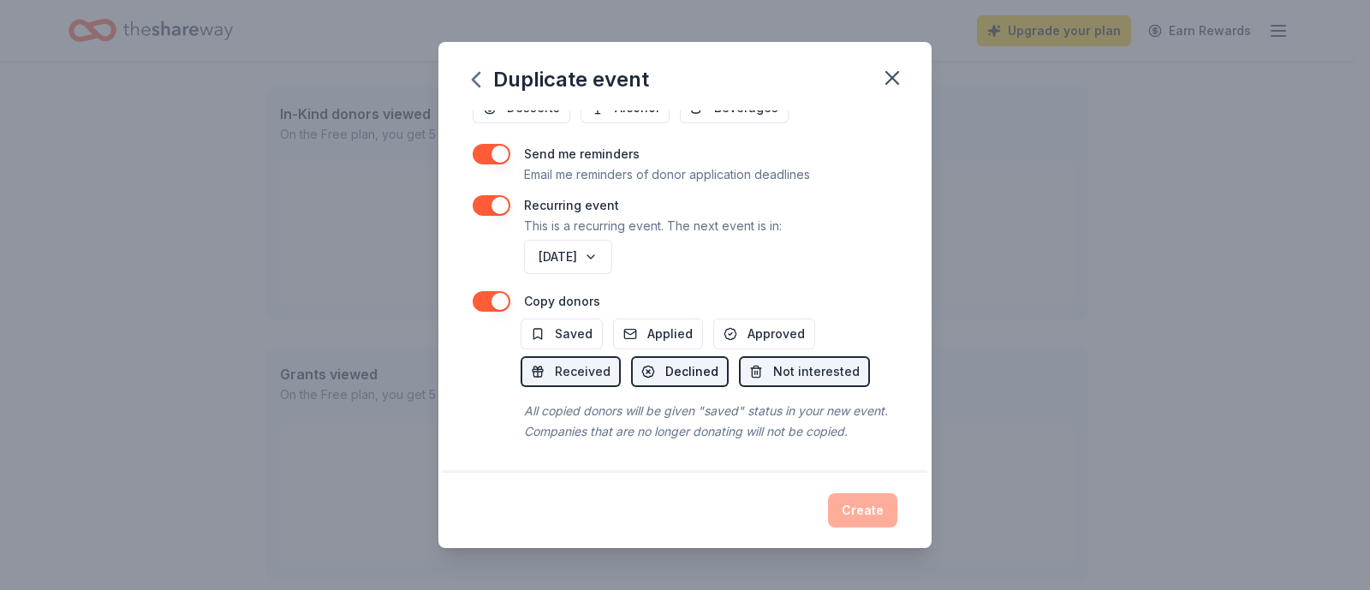
click at [676, 361] on span "Declined" at bounding box center [691, 371] width 53 height 21
click at [852, 471] on div "Create" at bounding box center [685, 510] width 425 height 34
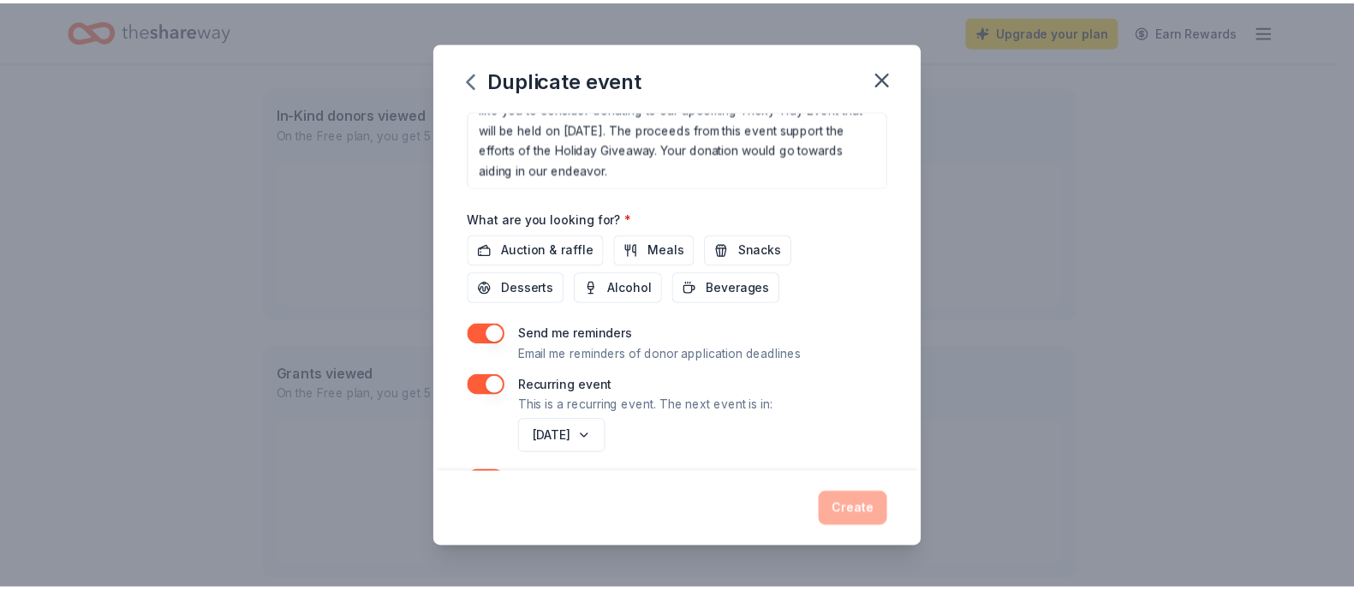
scroll to position [512, 0]
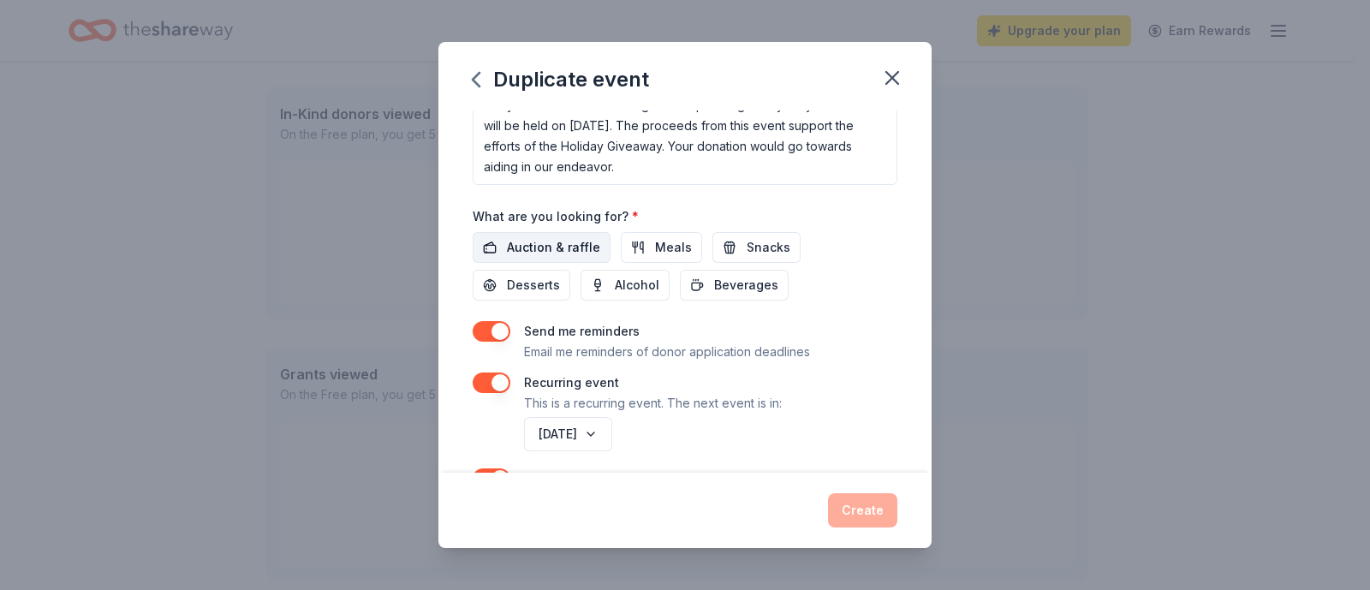
click at [530, 246] on span "Auction & raffle" at bounding box center [553, 247] width 93 height 21
click at [655, 250] on span "Meals" at bounding box center [673, 247] width 37 height 21
click at [870, 471] on button "Create" at bounding box center [862, 510] width 69 height 34
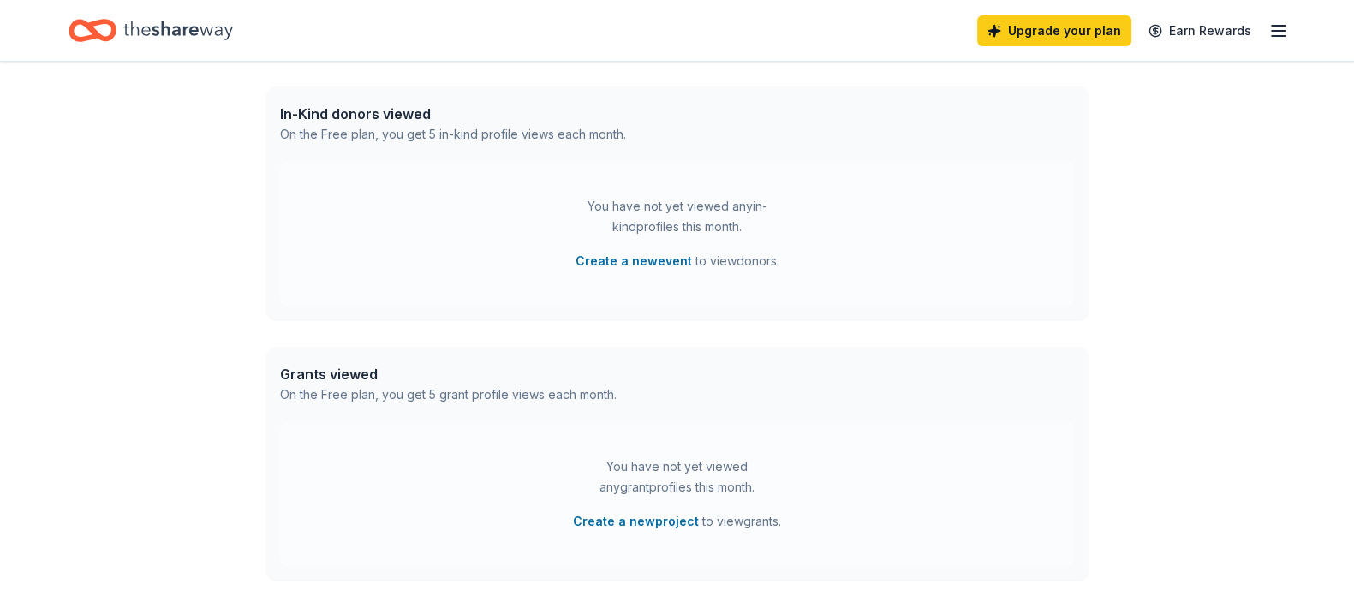
scroll to position [296, 0]
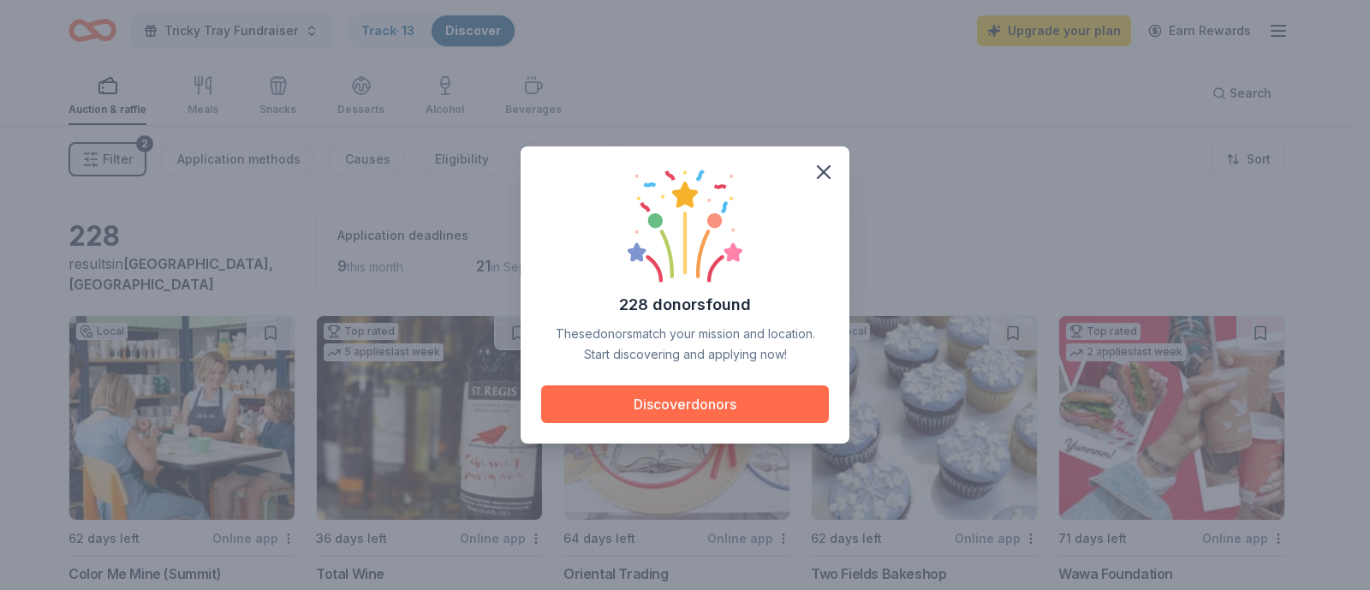
click at [651, 411] on button "Discover donors" at bounding box center [685, 404] width 288 height 38
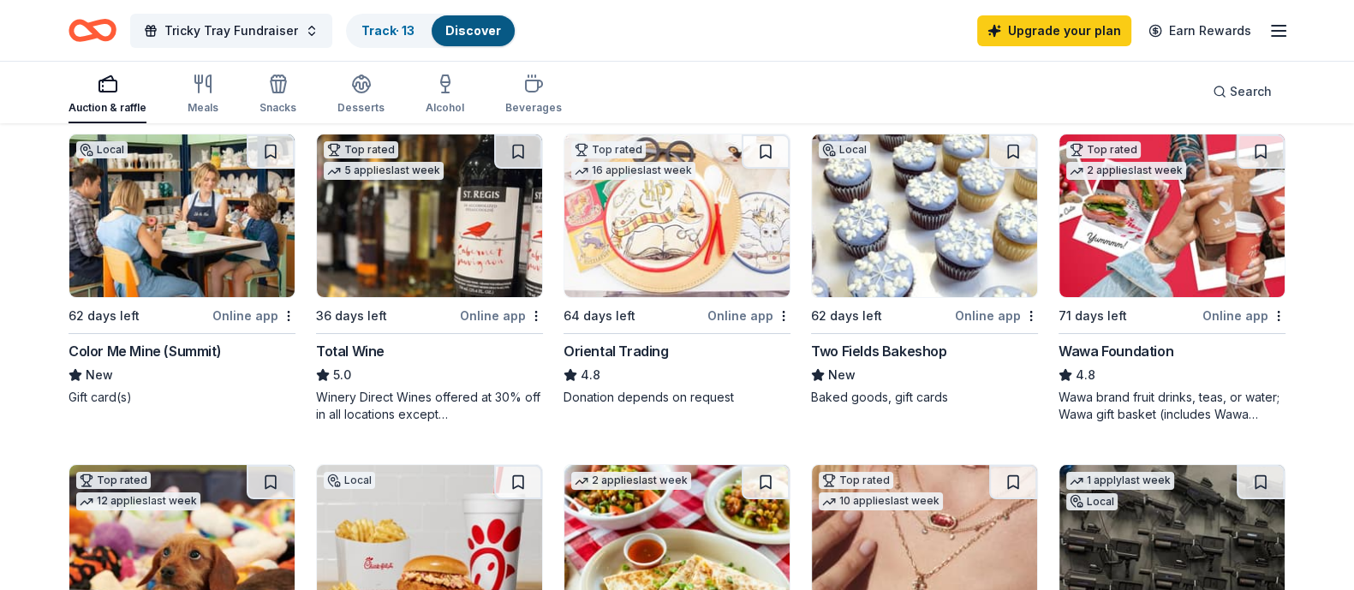
scroll to position [213, 0]
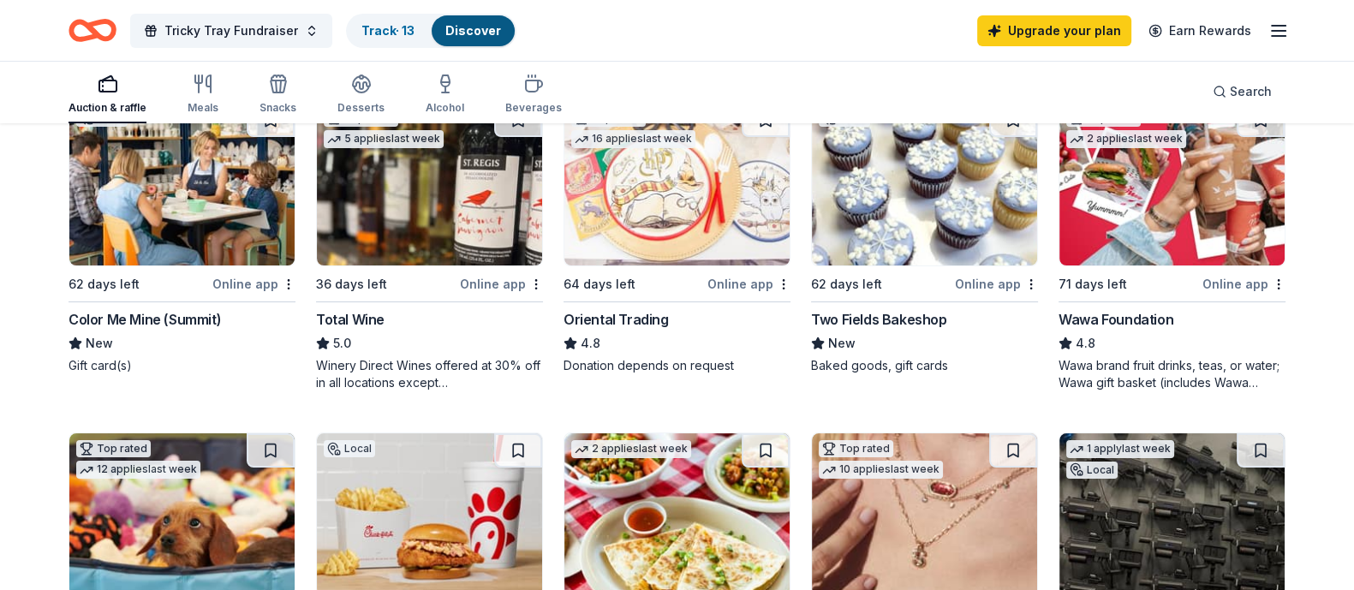
click at [224, 265] on img at bounding box center [181, 184] width 225 height 163
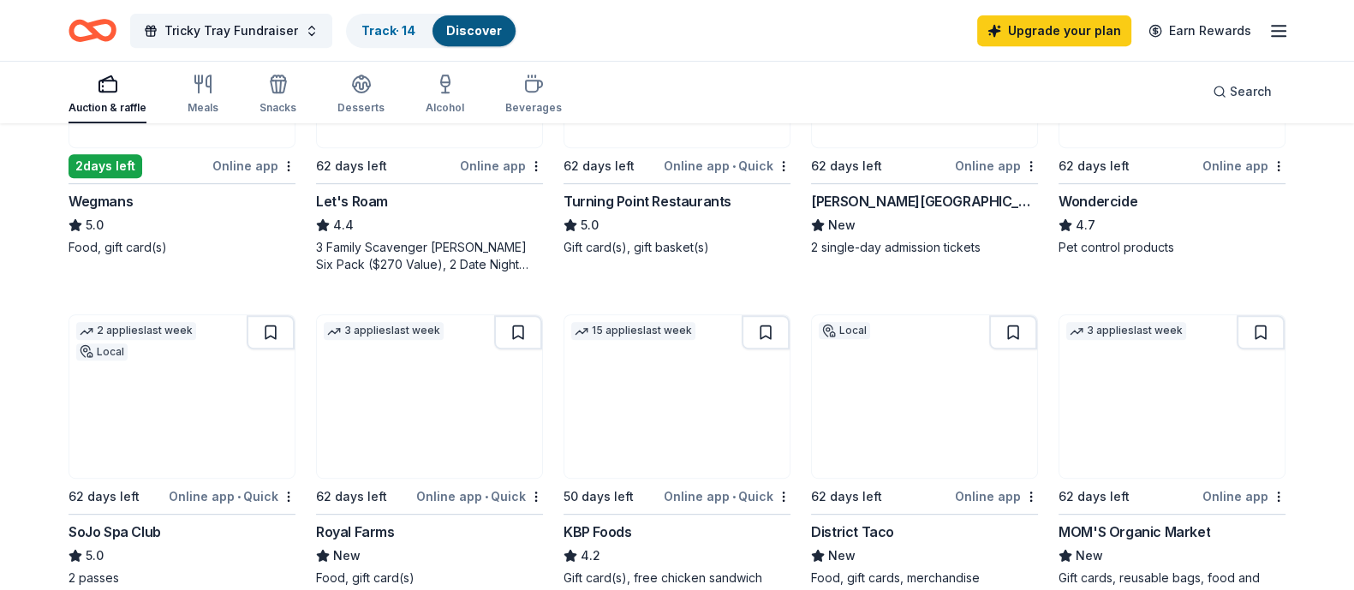
scroll to position [963, 0]
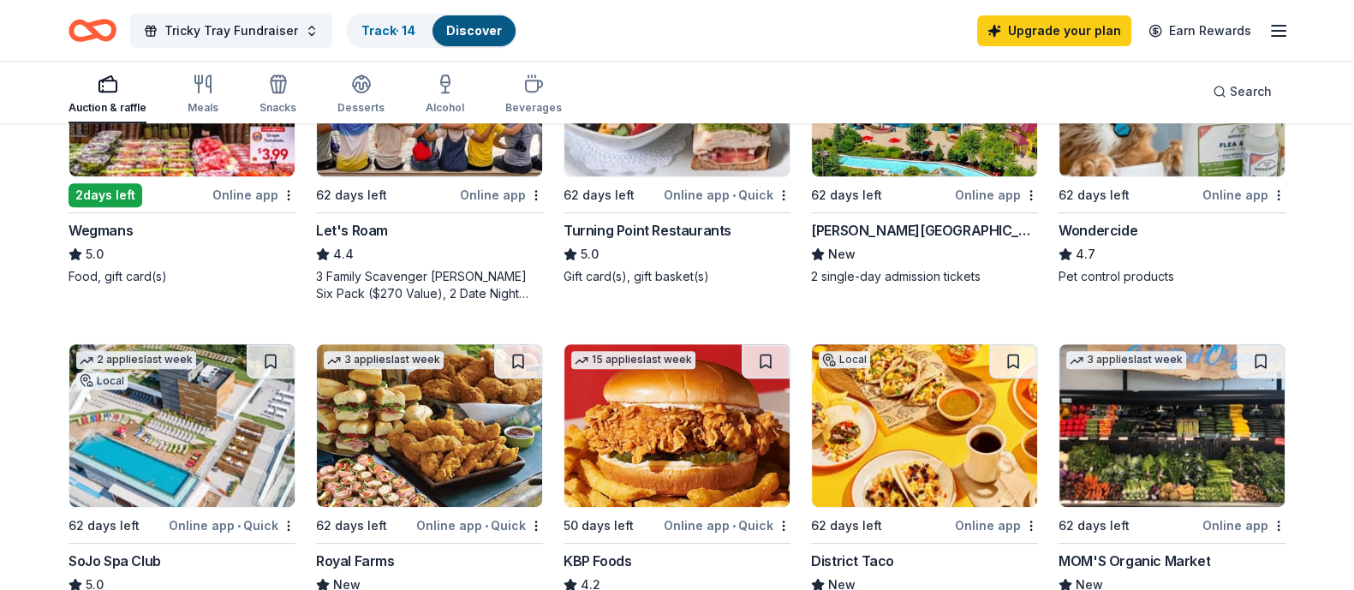
click at [228, 176] on img at bounding box center [181, 95] width 225 height 163
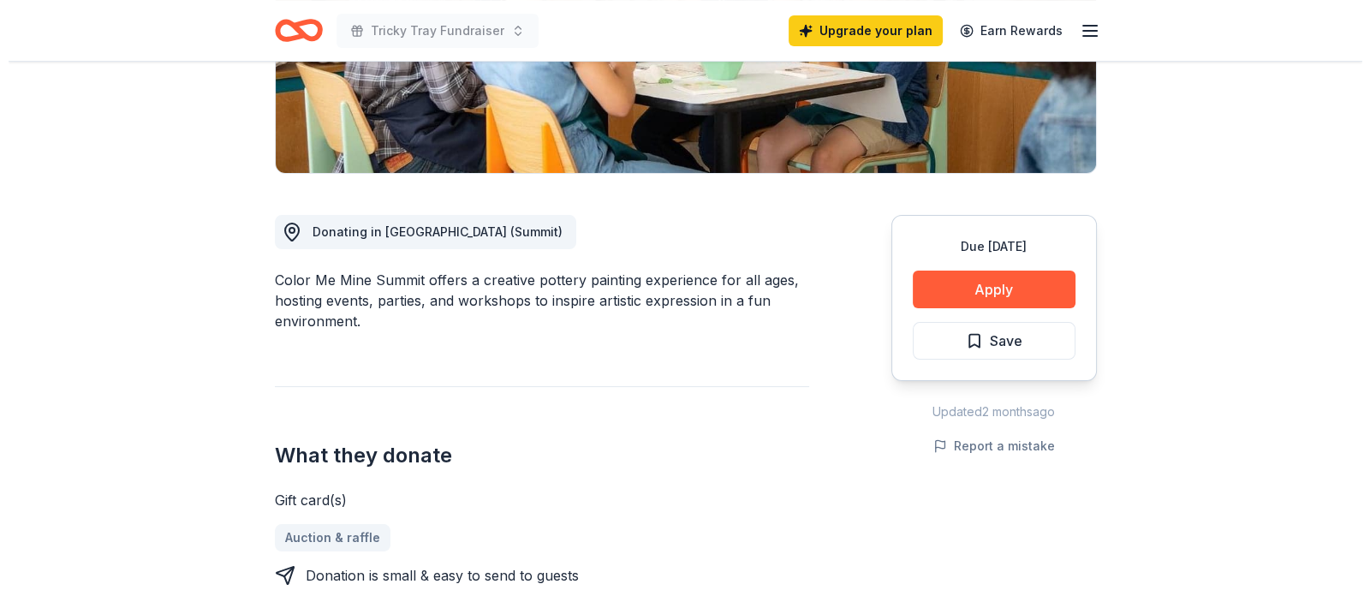
scroll to position [314, 0]
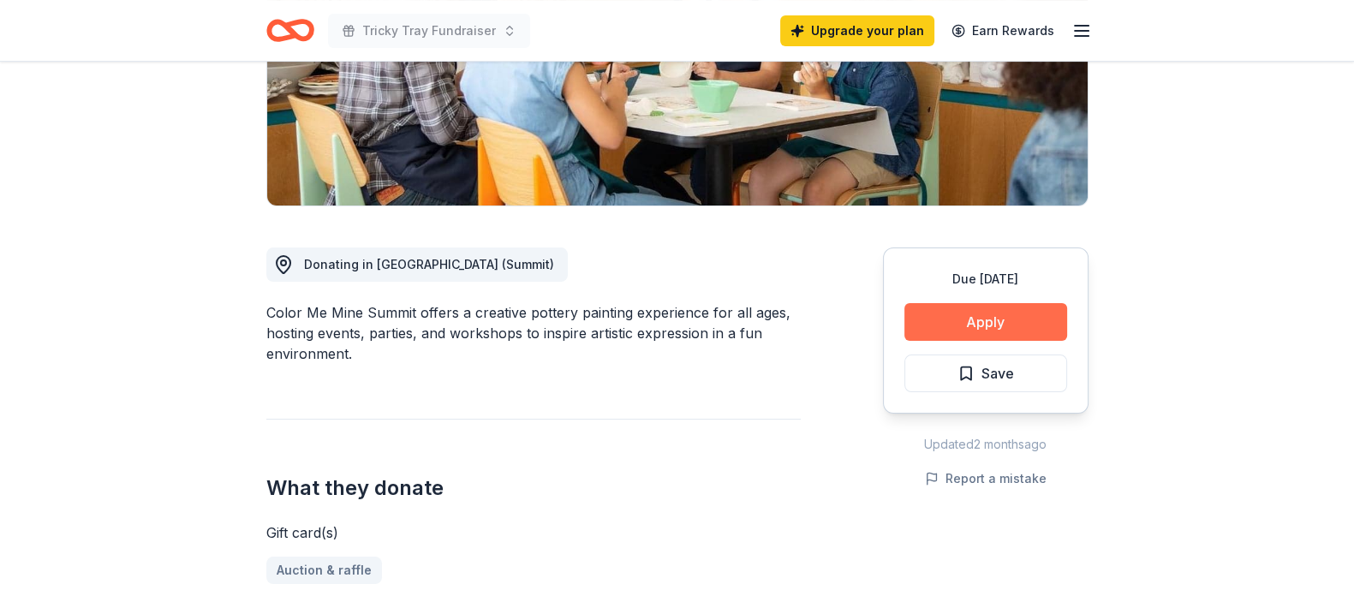
click at [947, 314] on button "Apply" at bounding box center [985, 322] width 163 height 38
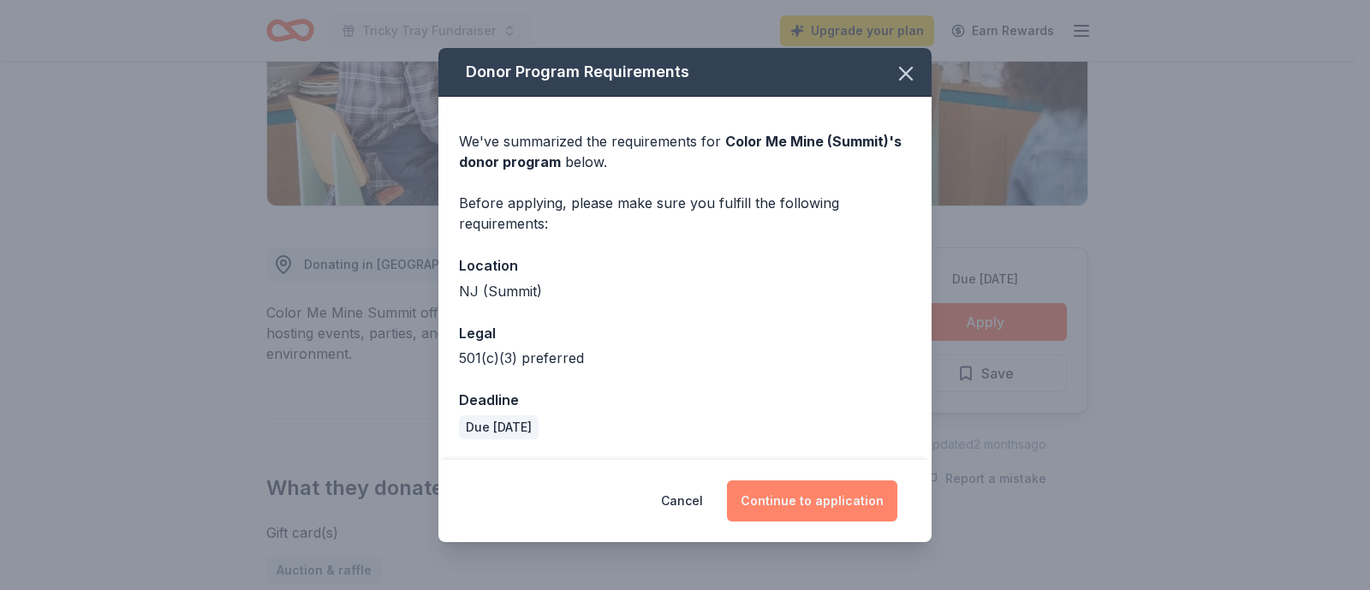
click at [805, 498] on button "Continue to application" at bounding box center [812, 500] width 170 height 41
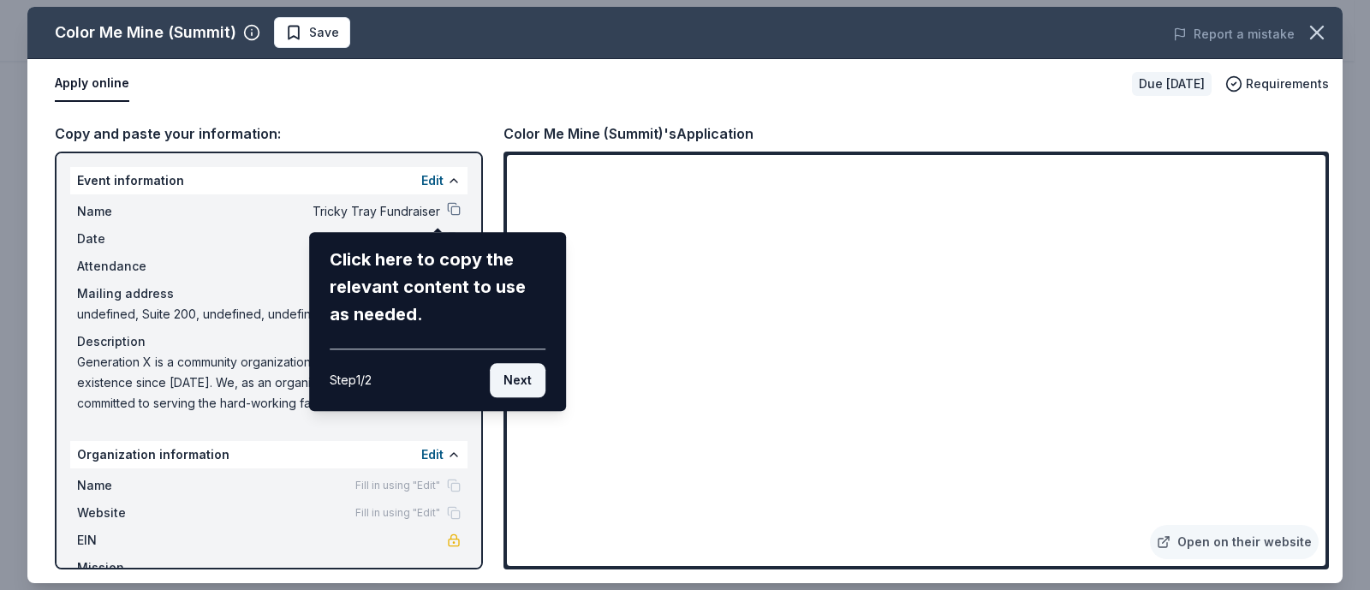
click at [524, 379] on button "Next" at bounding box center [518, 380] width 56 height 34
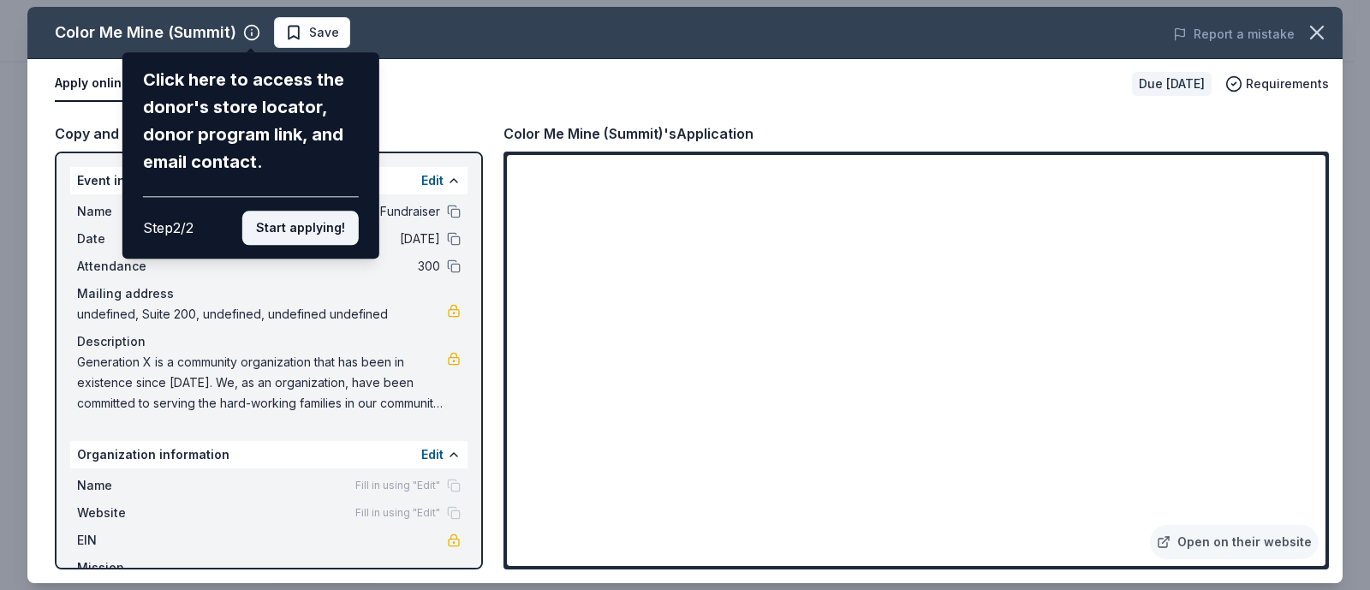
click at [300, 229] on button "Start applying!" at bounding box center [300, 228] width 116 height 34
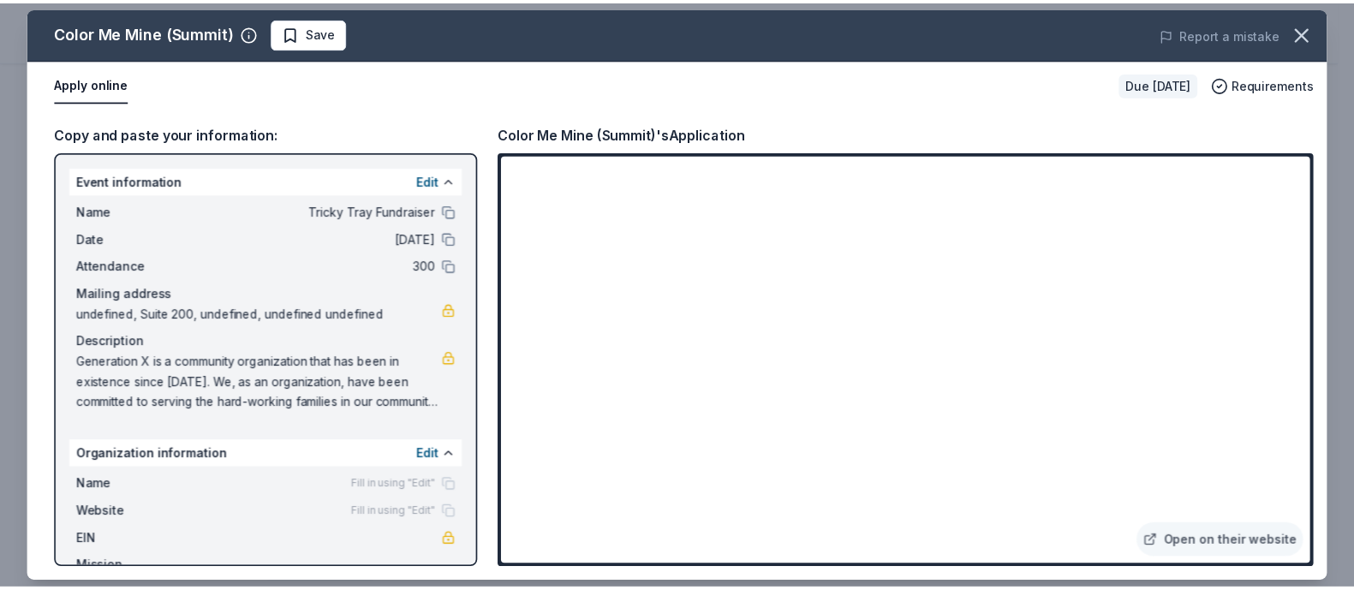
scroll to position [51, 0]
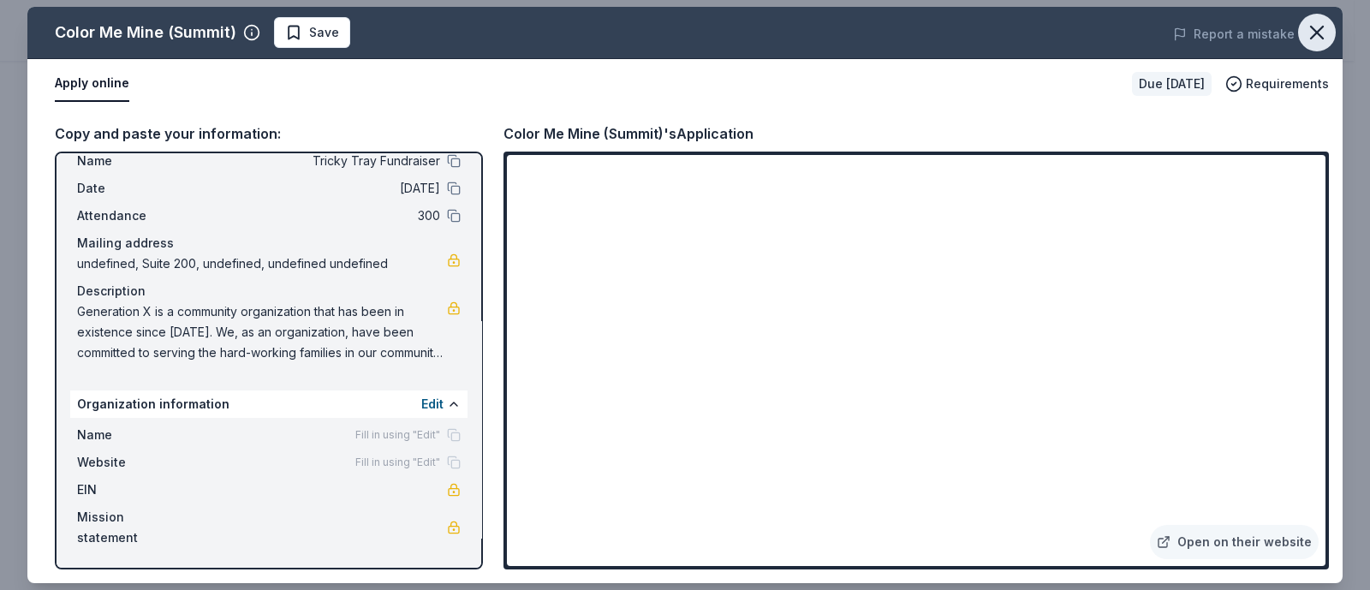
click at [1305, 33] on icon "button" at bounding box center [1317, 33] width 24 height 24
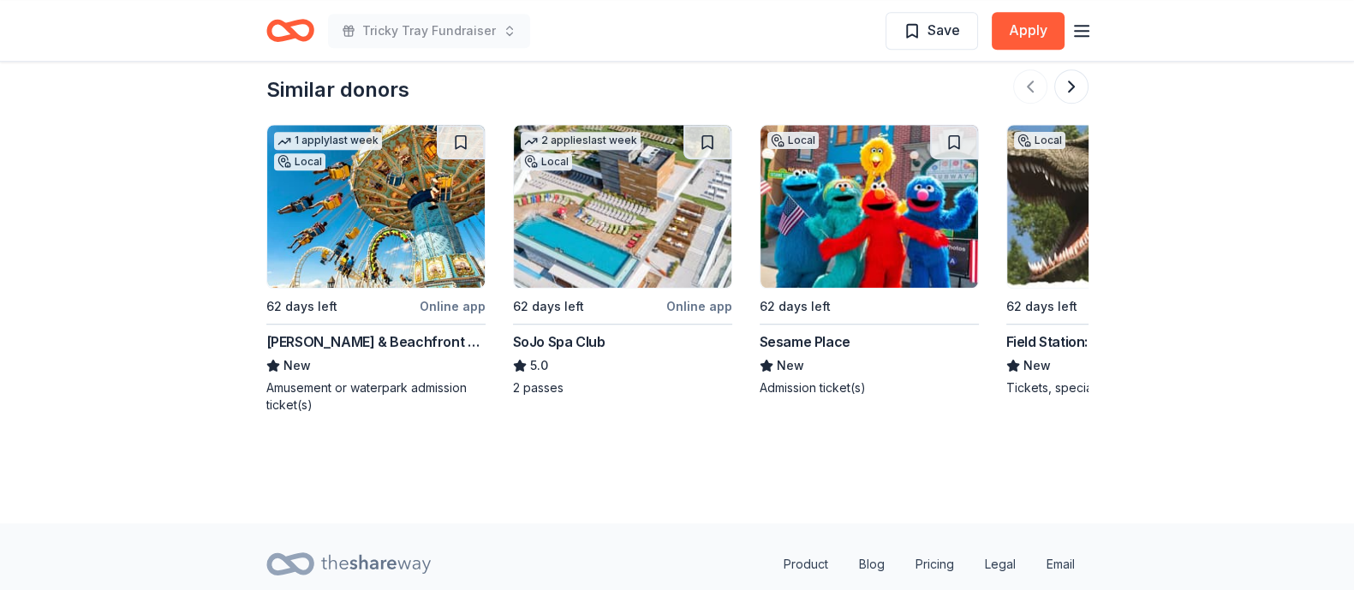
scroll to position [1706, 0]
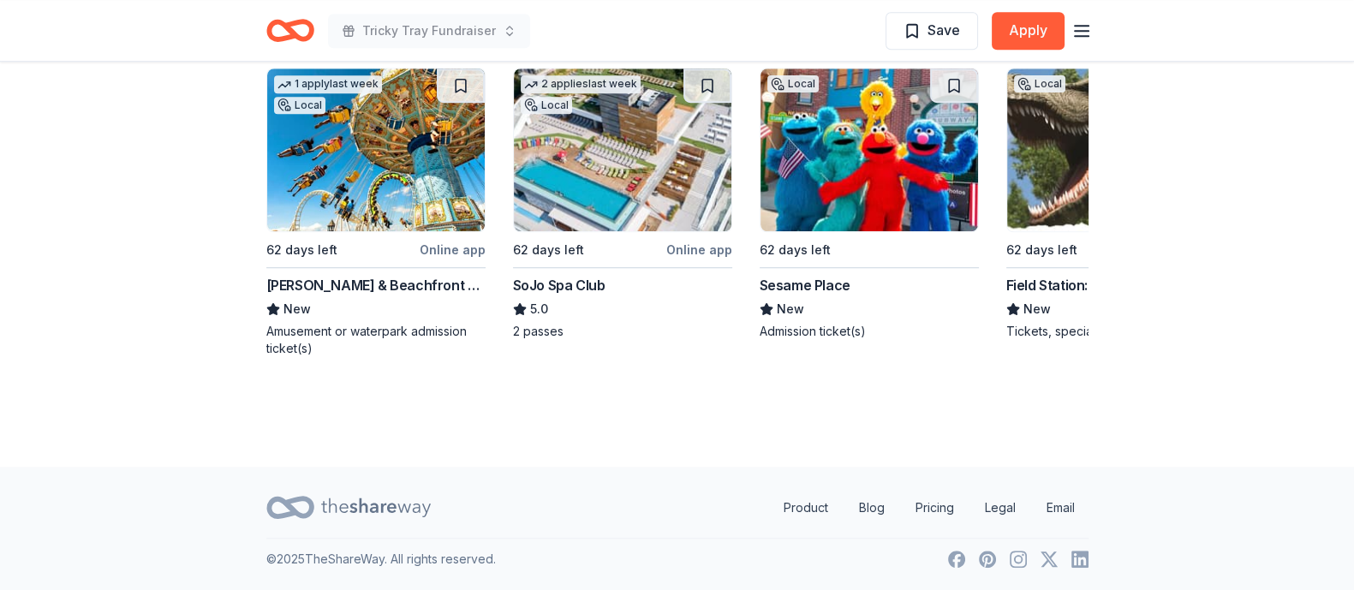
click at [347, 165] on img at bounding box center [376, 150] width 218 height 163
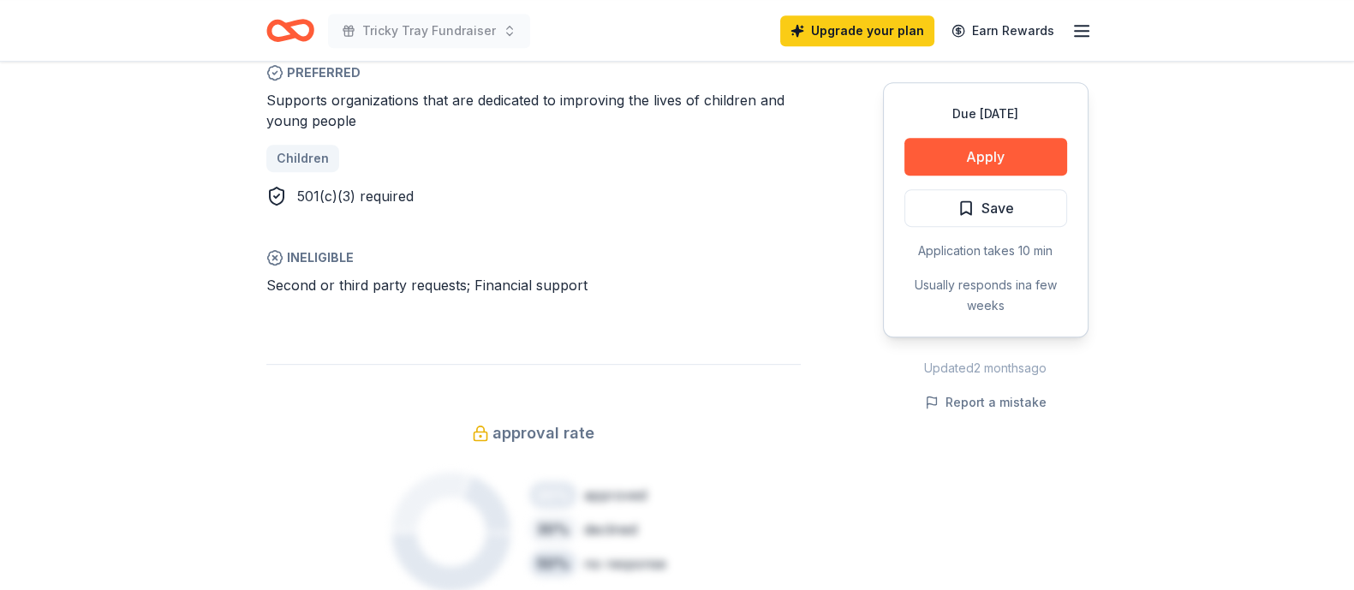
scroll to position [1071, 0]
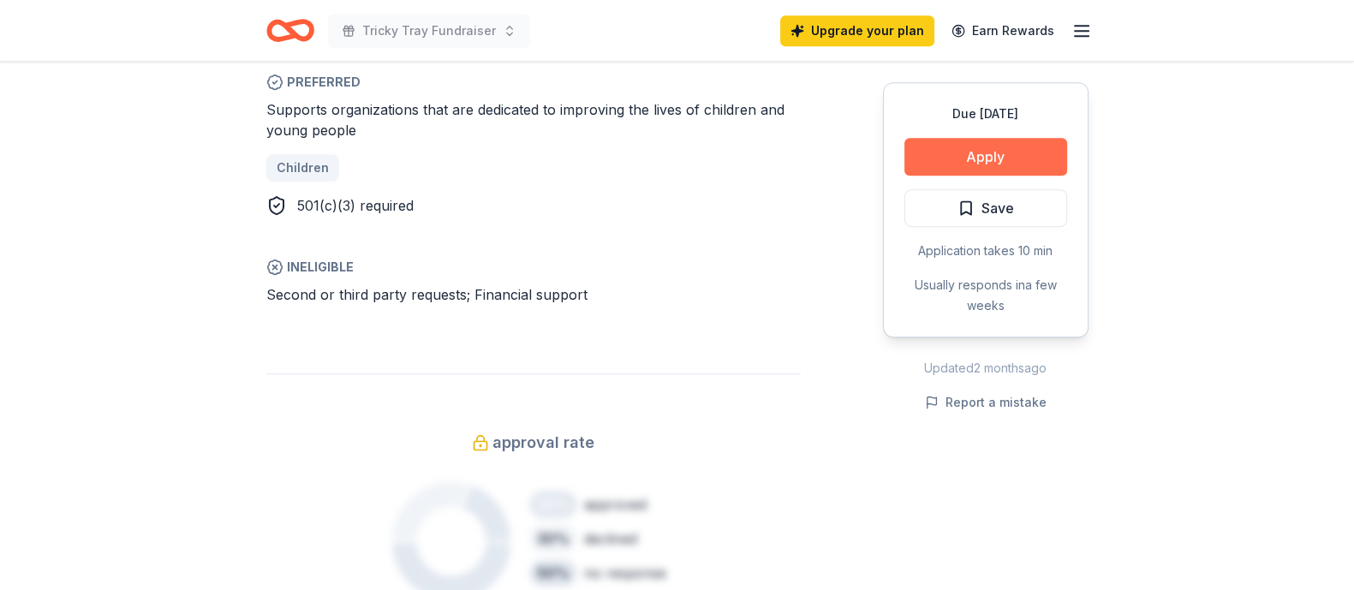
click at [1041, 155] on button "Apply" at bounding box center [985, 157] width 163 height 38
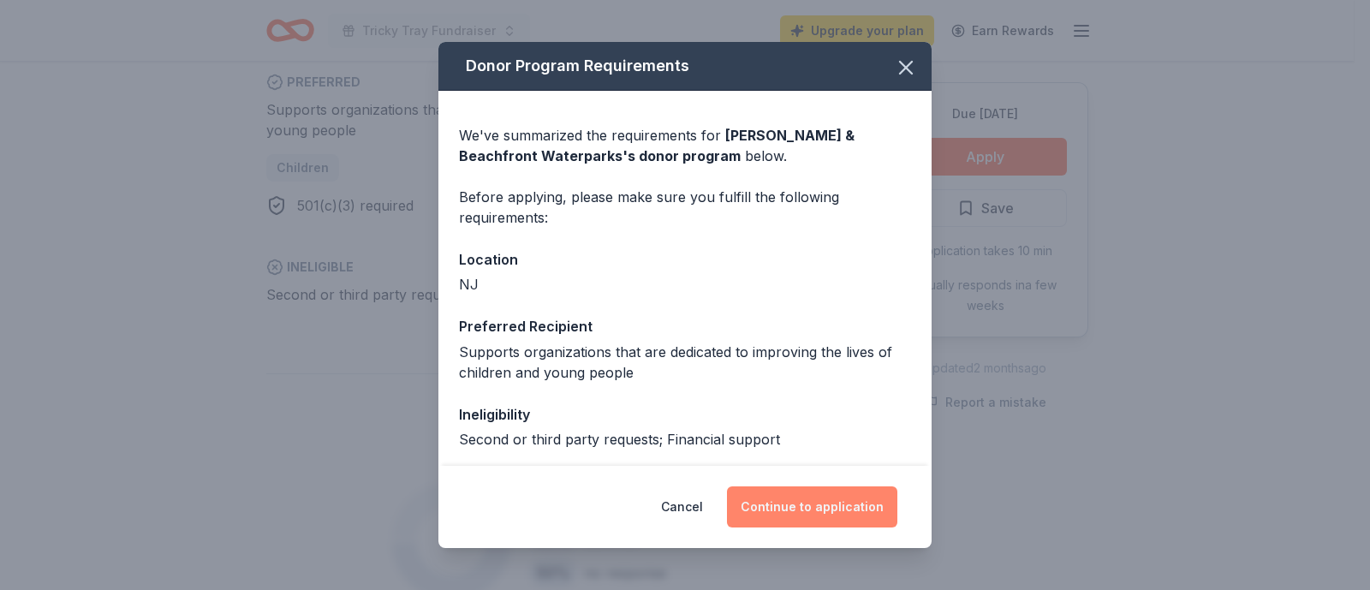
click at [796, 507] on button "Continue to application" at bounding box center [812, 506] width 170 height 41
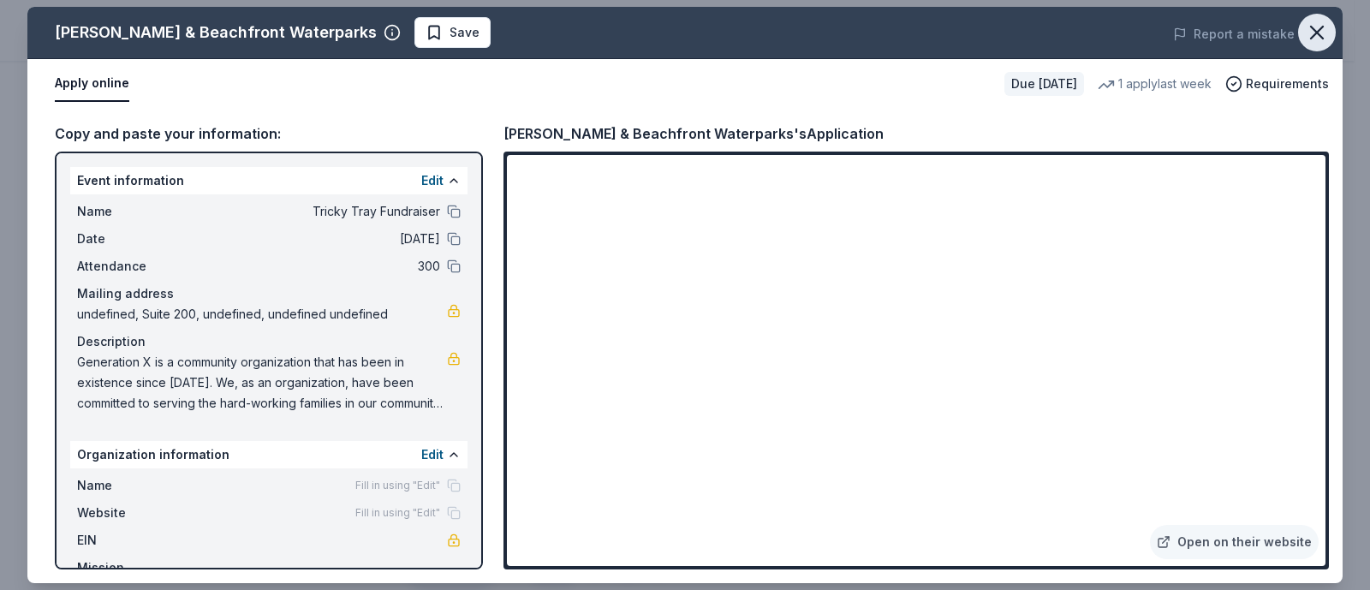
click at [1326, 23] on icon "button" at bounding box center [1317, 33] width 24 height 24
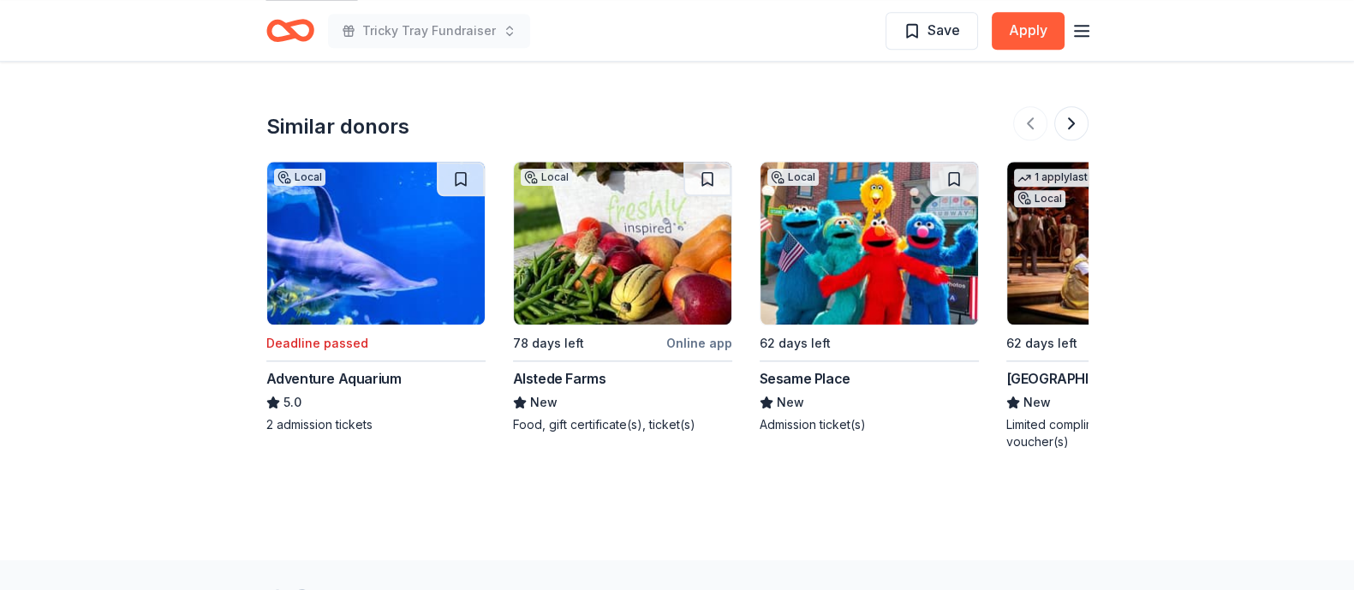
scroll to position [2034, 0]
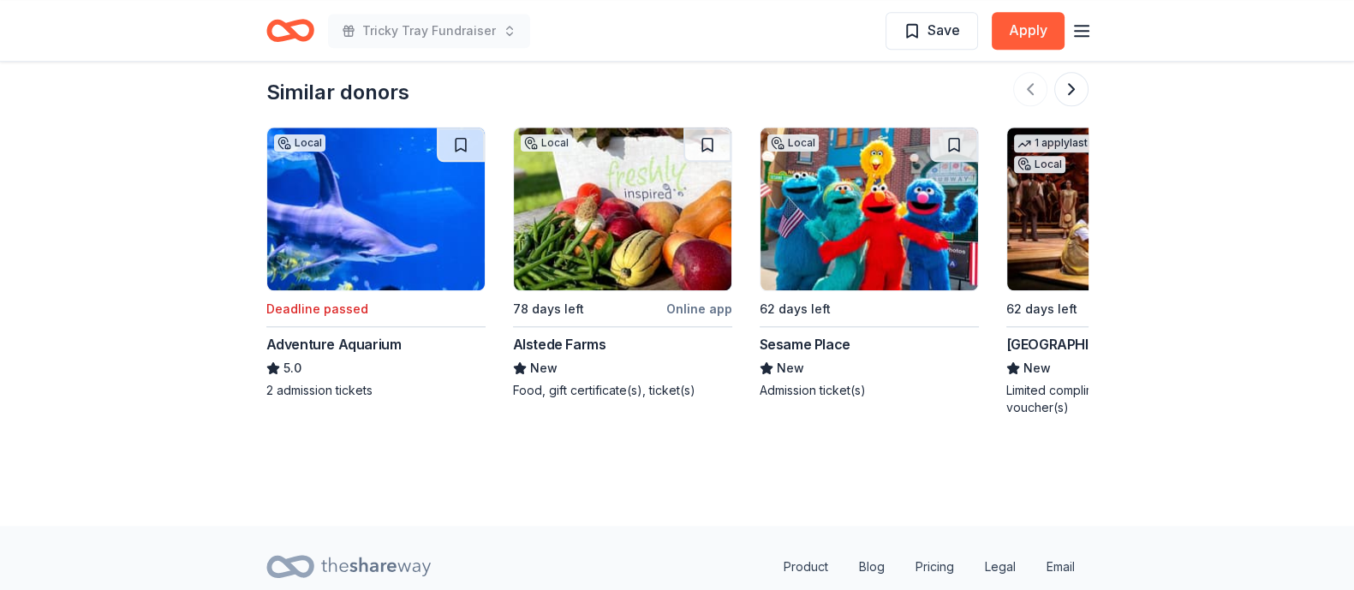
click at [878, 230] on img at bounding box center [869, 209] width 218 height 163
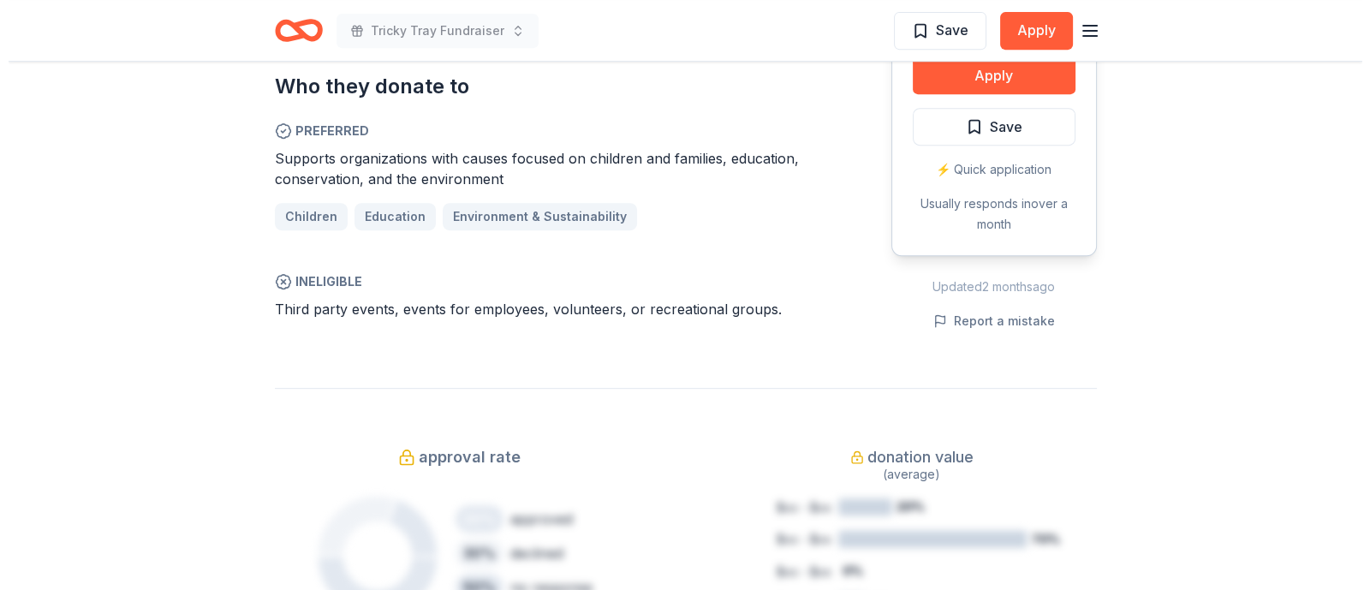
scroll to position [963, 0]
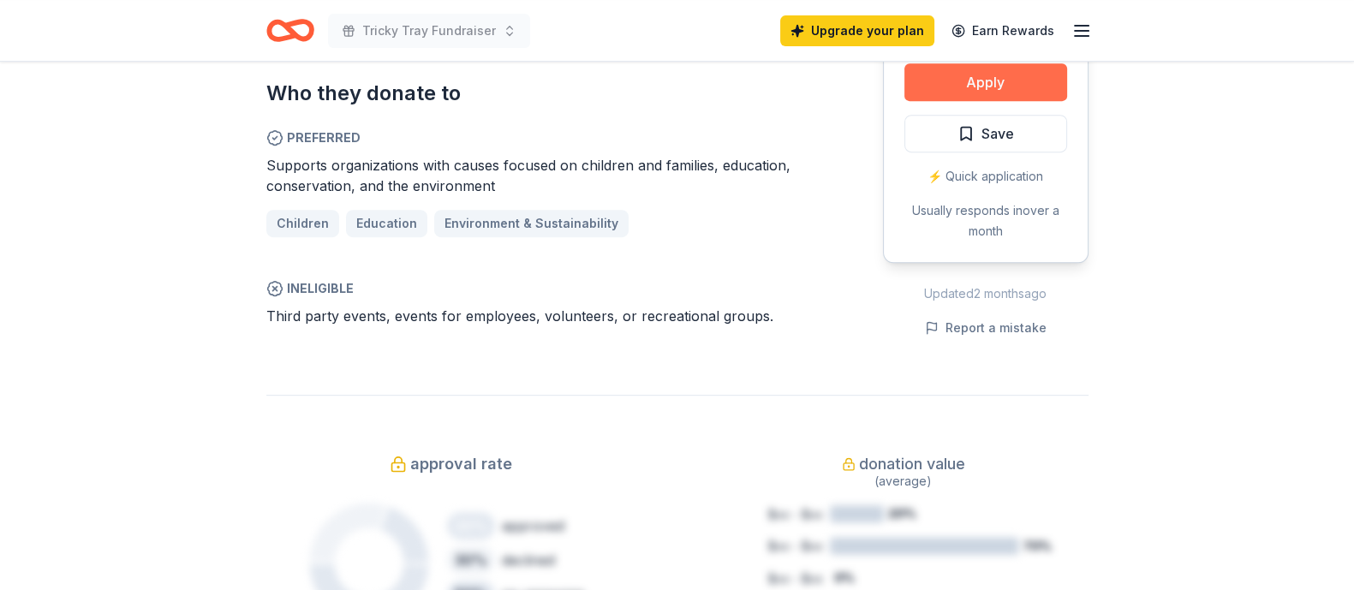
click at [980, 91] on button "Apply" at bounding box center [985, 82] width 163 height 38
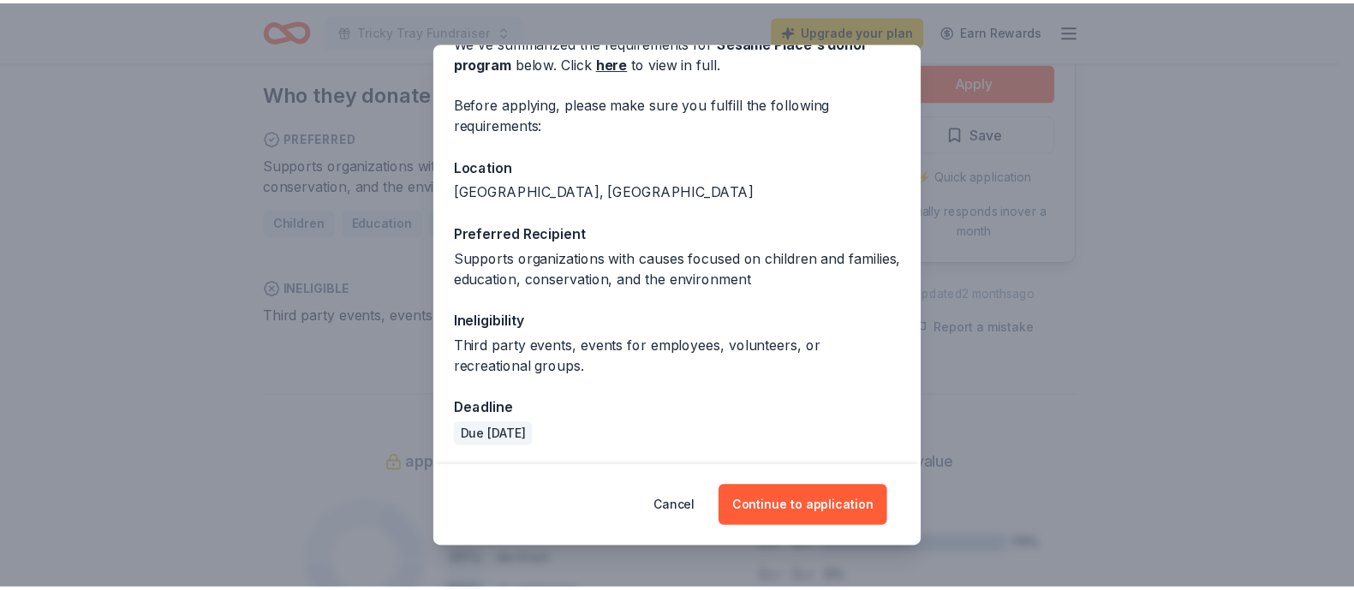
scroll to position [94, 0]
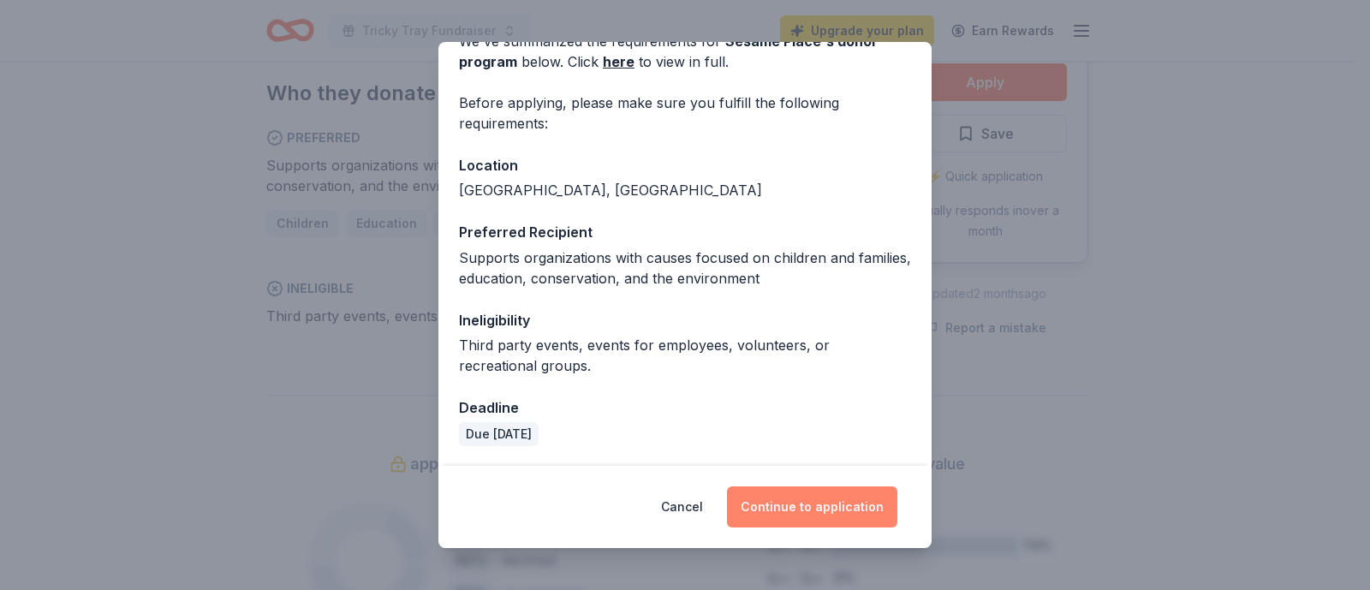
click at [814, 507] on button "Continue to application" at bounding box center [812, 506] width 170 height 41
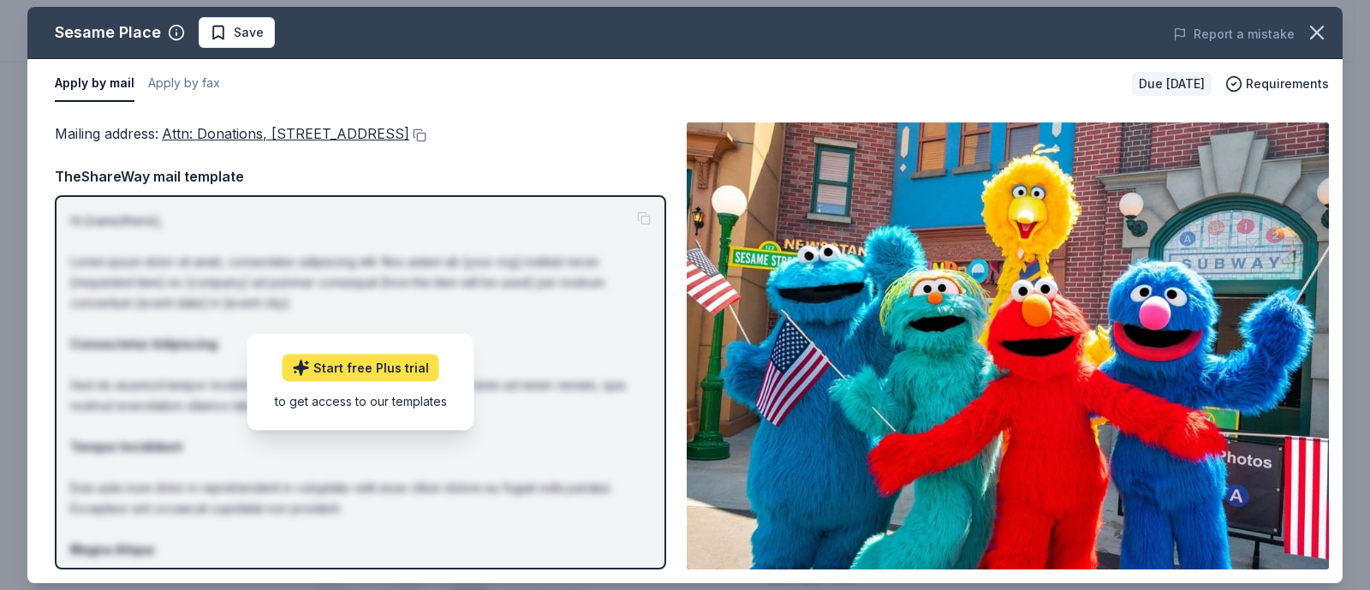
click at [400, 367] on link "Start free Plus trial" at bounding box center [361, 368] width 157 height 27
click at [1311, 38] on icon "button" at bounding box center [1317, 33] width 12 height 12
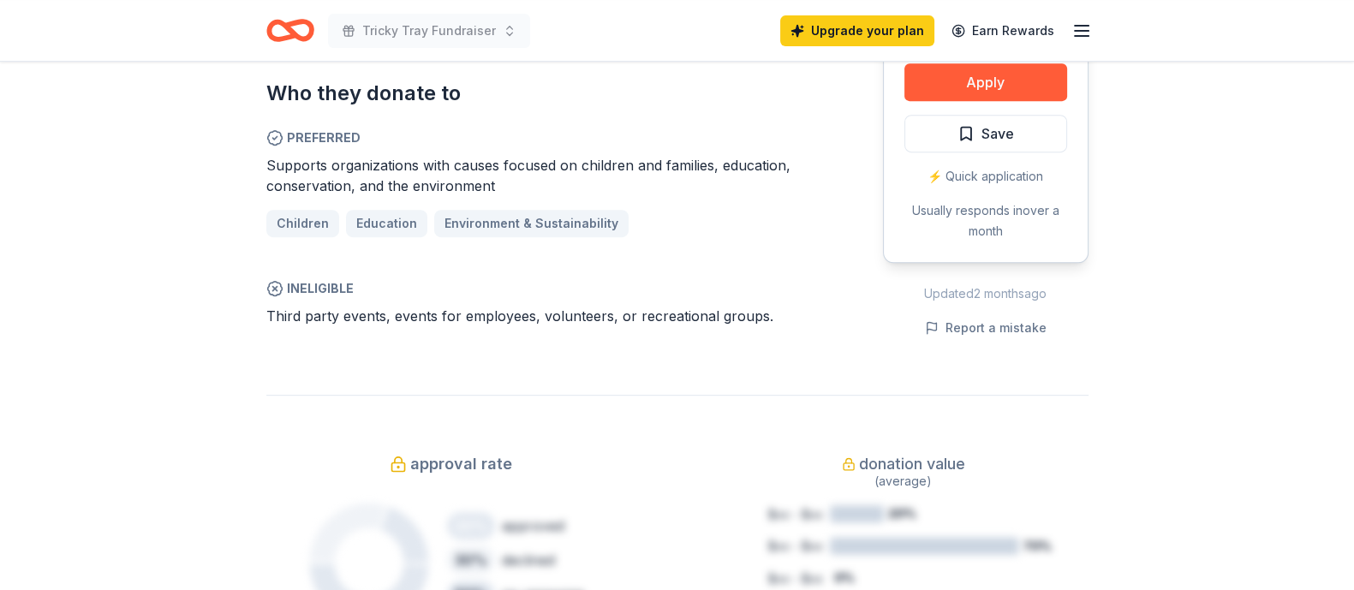
drag, startPoint x: 1012, startPoint y: 130, endPoint x: 999, endPoint y: 136, distance: 14.2
click at [1013, 128] on button "Save" at bounding box center [985, 134] width 163 height 38
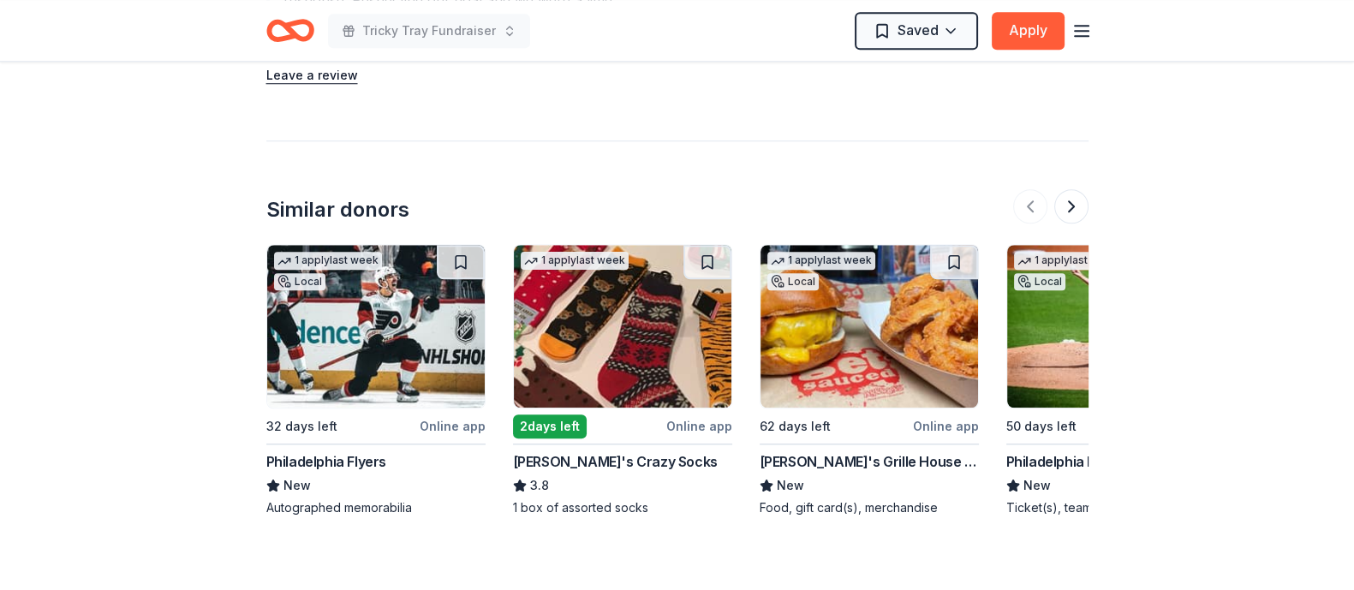
scroll to position [2034, 0]
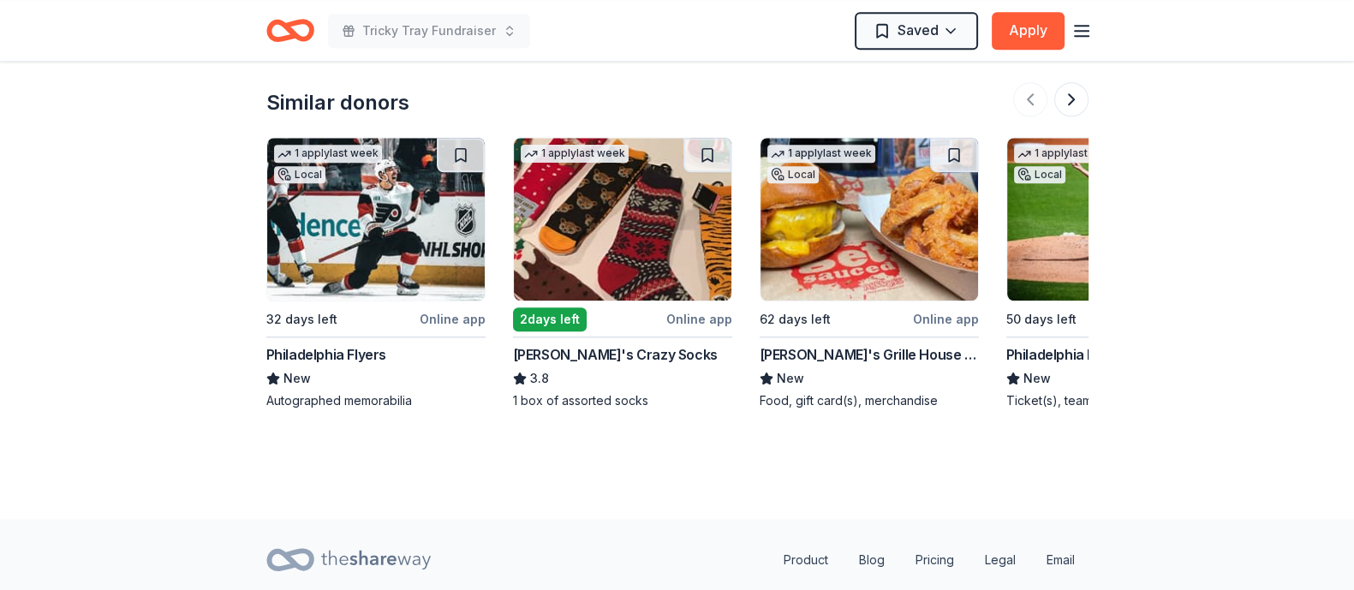
click at [592, 229] on img at bounding box center [623, 219] width 218 height 163
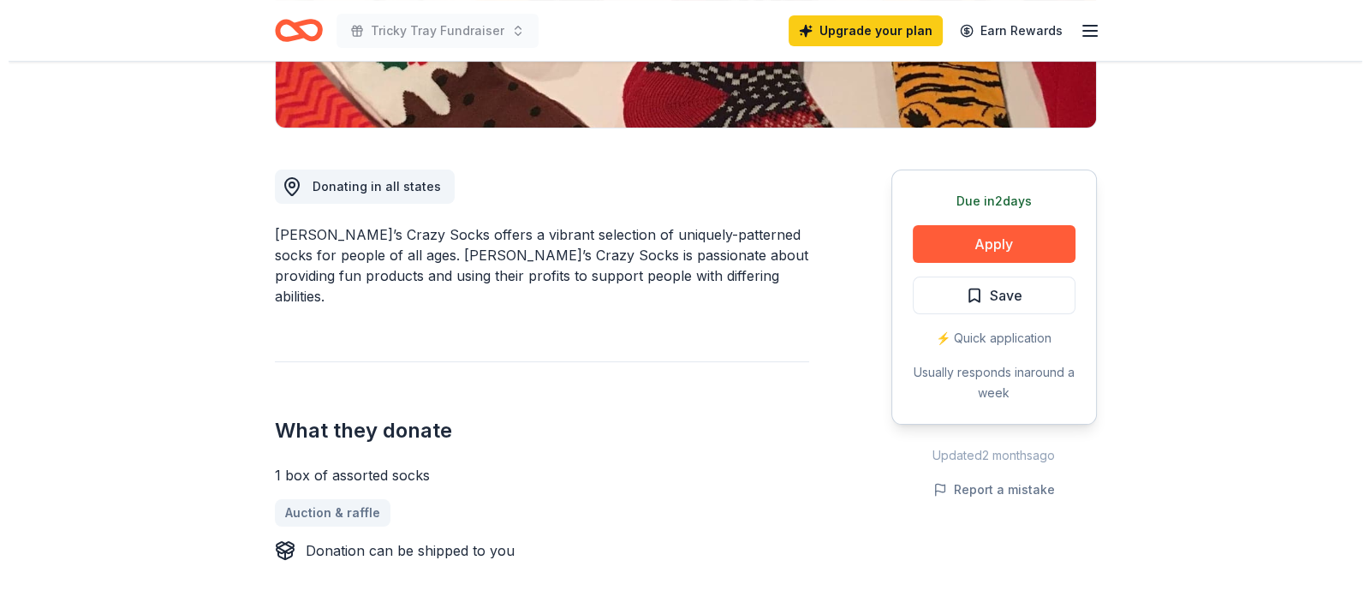
scroll to position [427, 0]
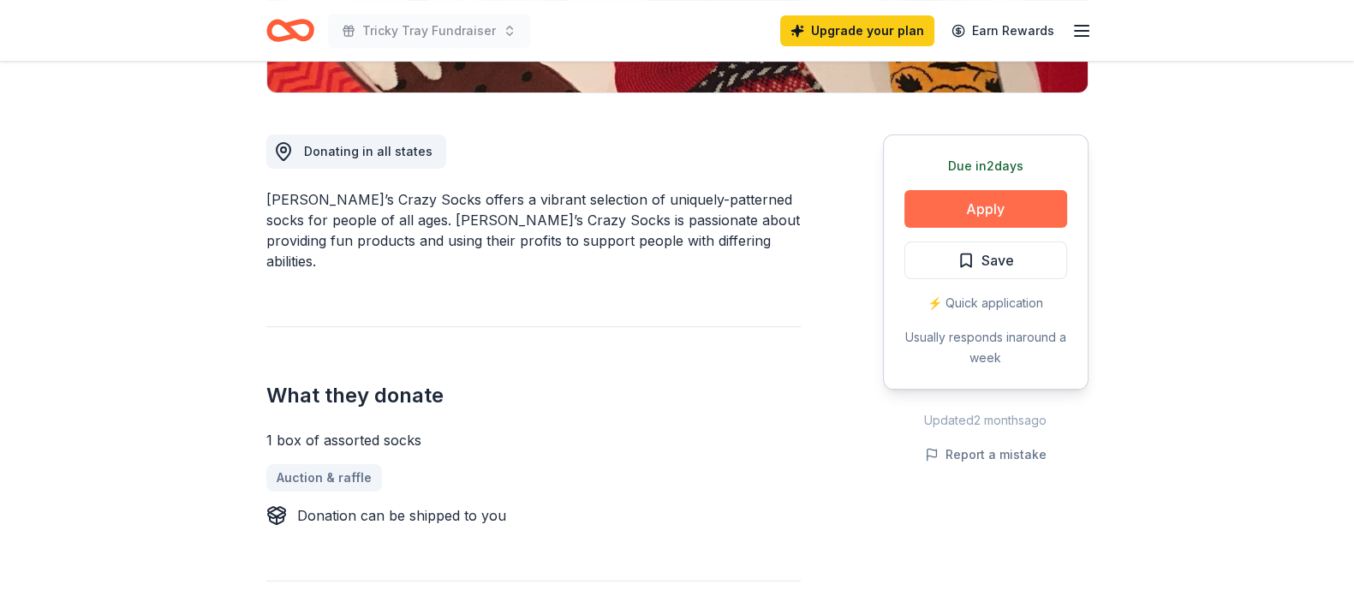
click at [981, 203] on button "Apply" at bounding box center [985, 209] width 163 height 38
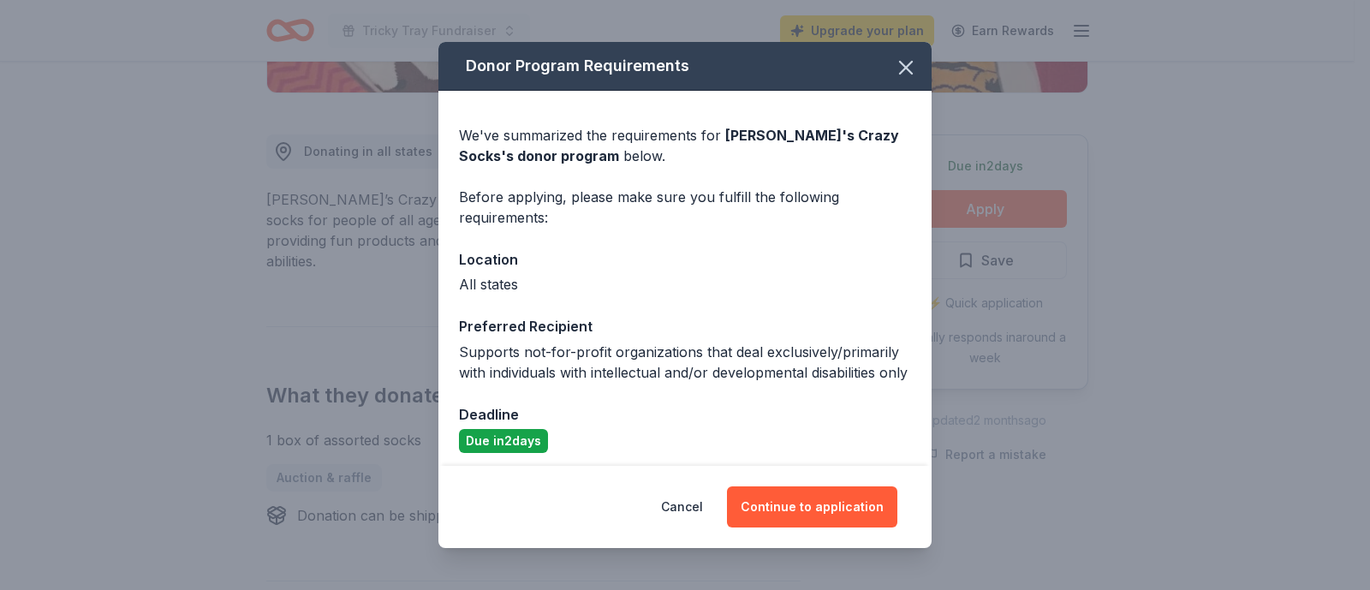
scroll to position [27, 0]
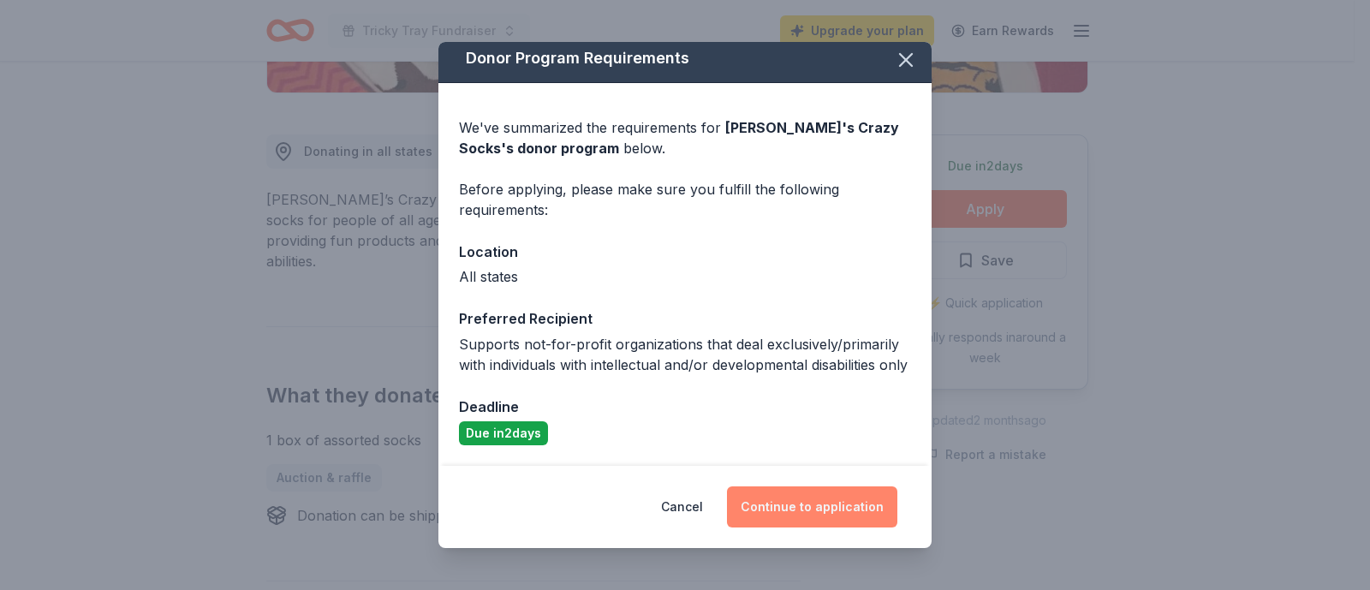
click at [809, 504] on button "Continue to application" at bounding box center [812, 506] width 170 height 41
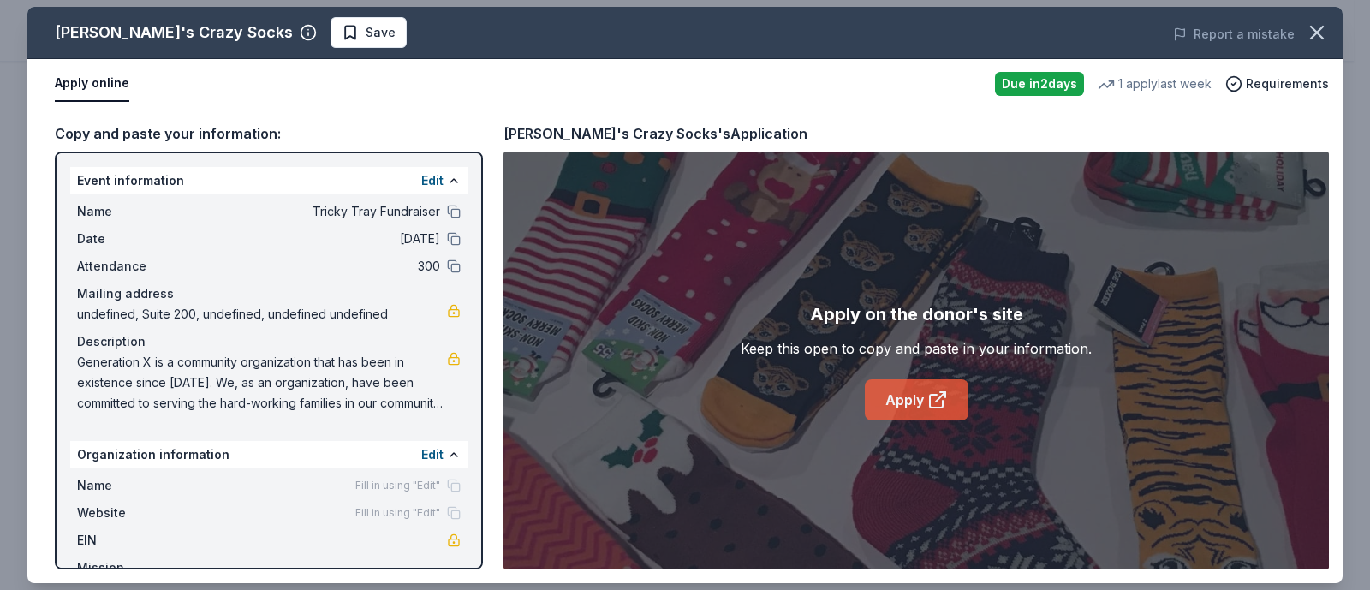
click at [912, 400] on link "Apply" at bounding box center [917, 399] width 104 height 41
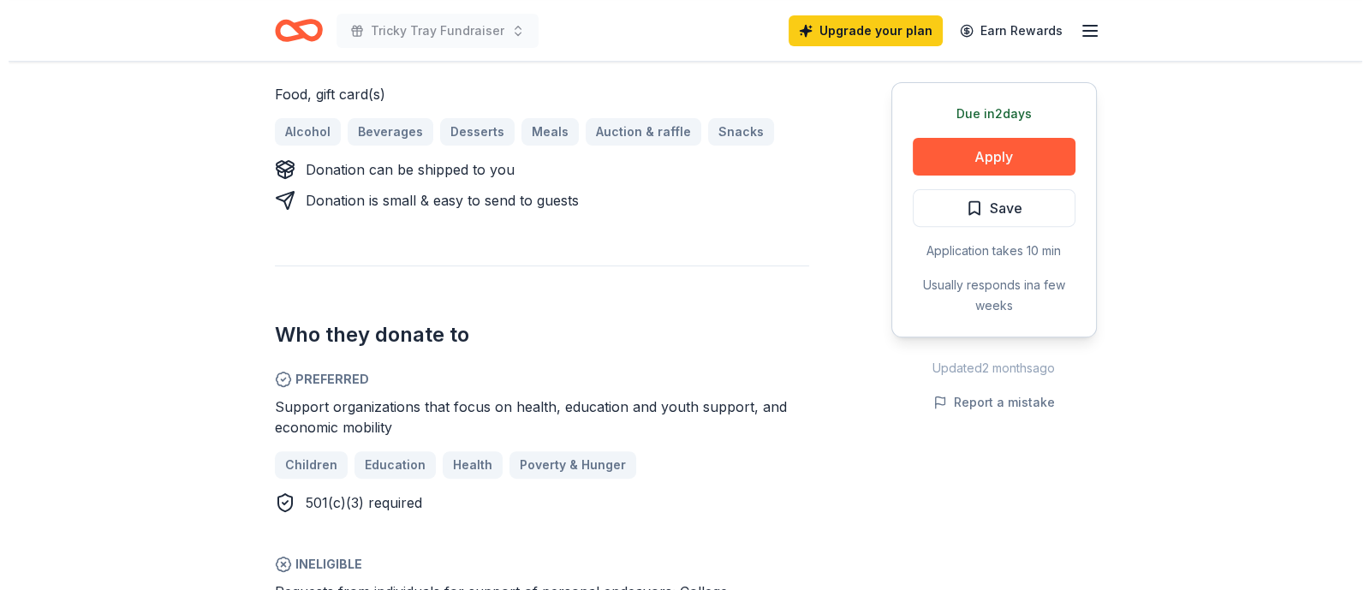
scroll to position [749, 0]
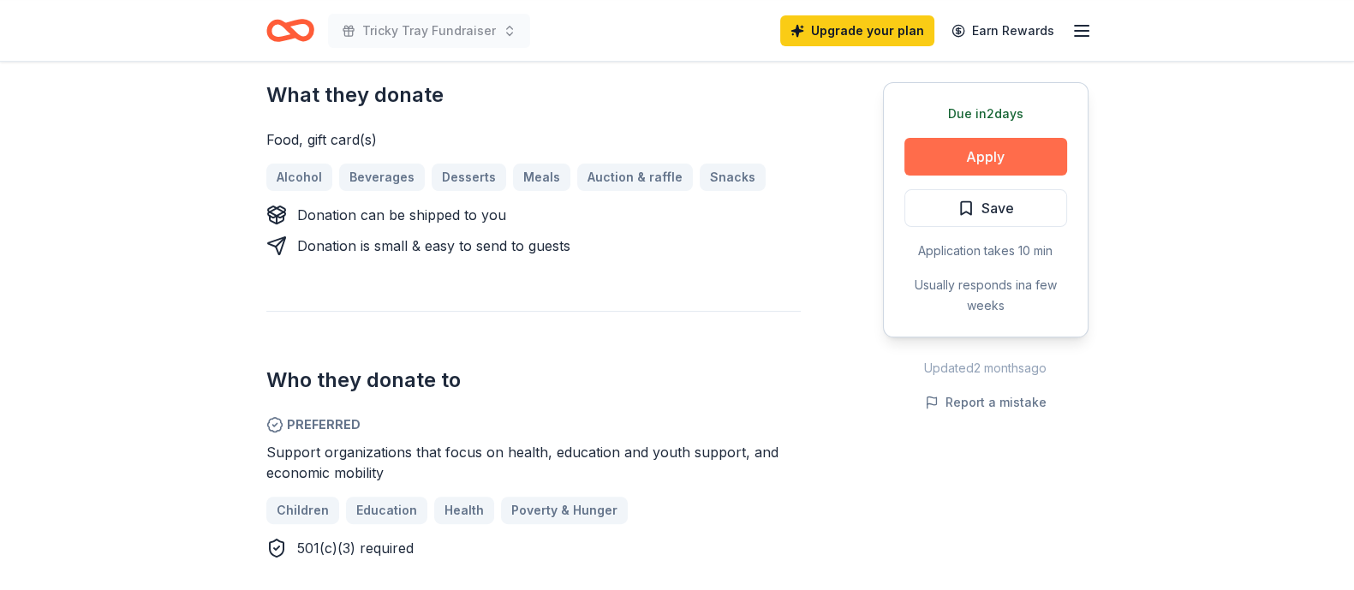
click at [998, 151] on button "Apply" at bounding box center [985, 157] width 163 height 38
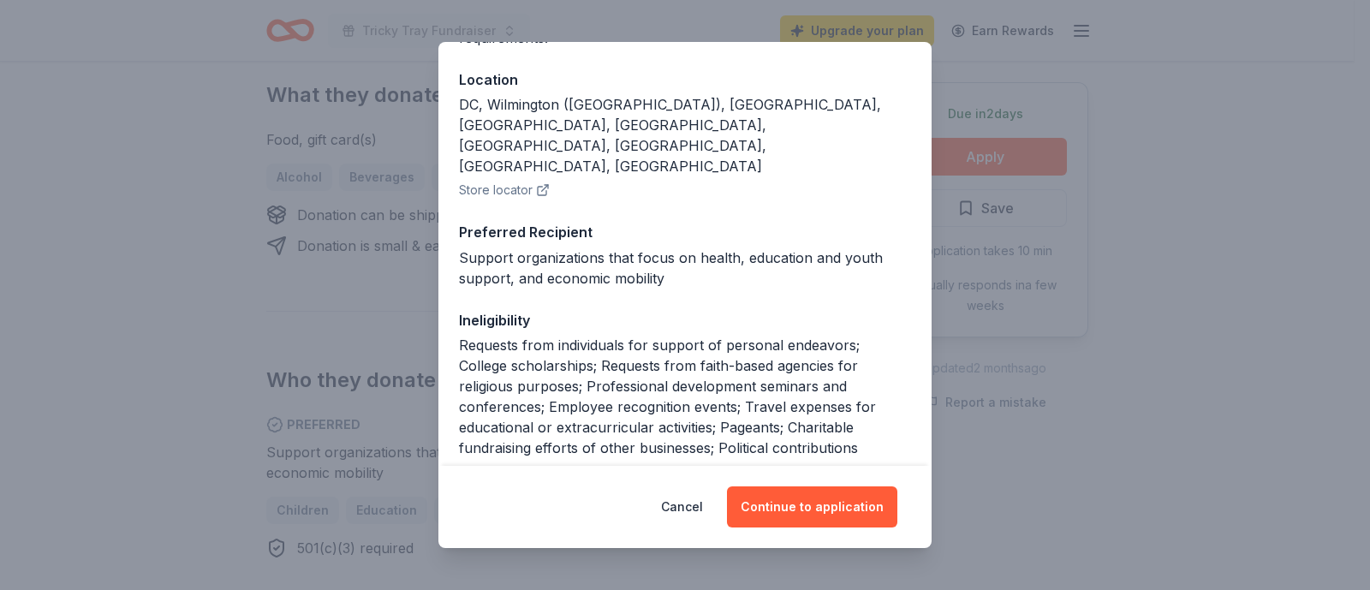
scroll to position [213, 0]
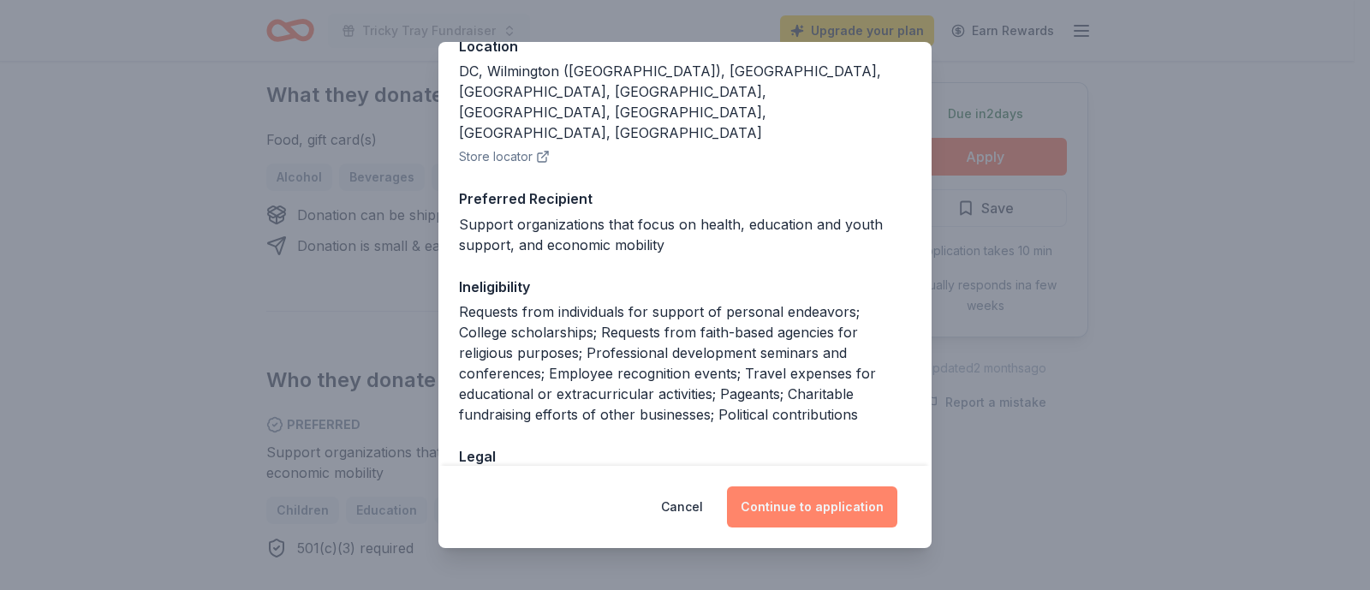
click at [795, 508] on button "Continue to application" at bounding box center [812, 506] width 170 height 41
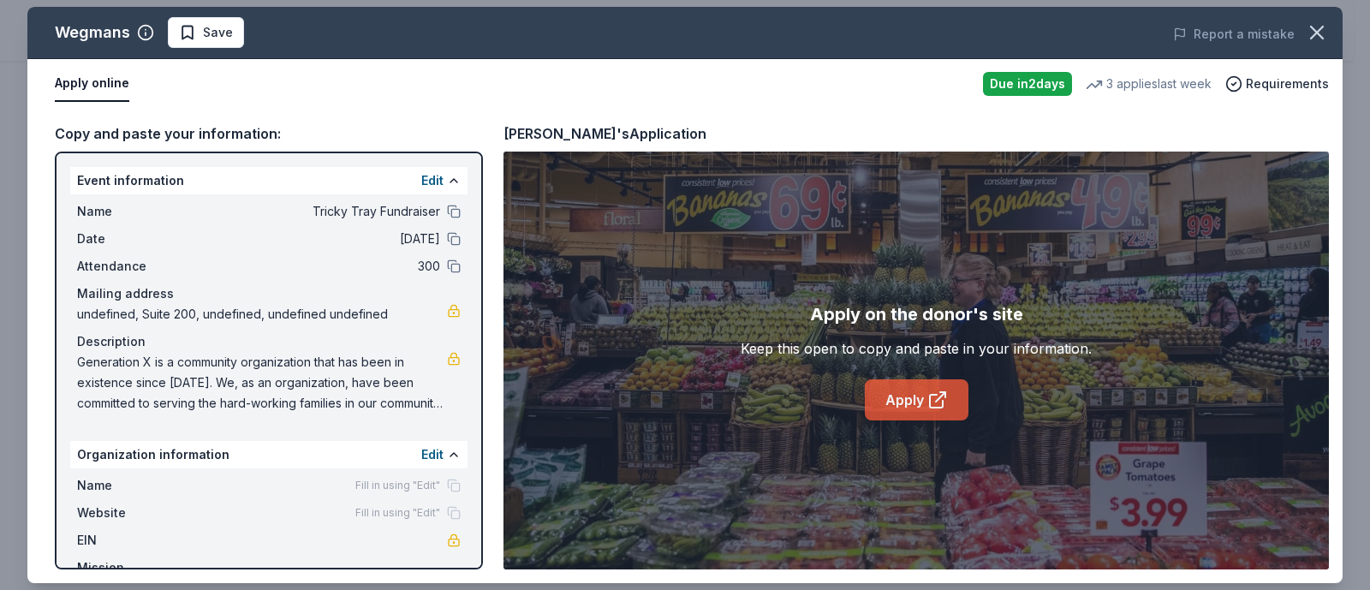
click at [928, 407] on icon at bounding box center [937, 400] width 21 height 21
